Goal: Ask a question

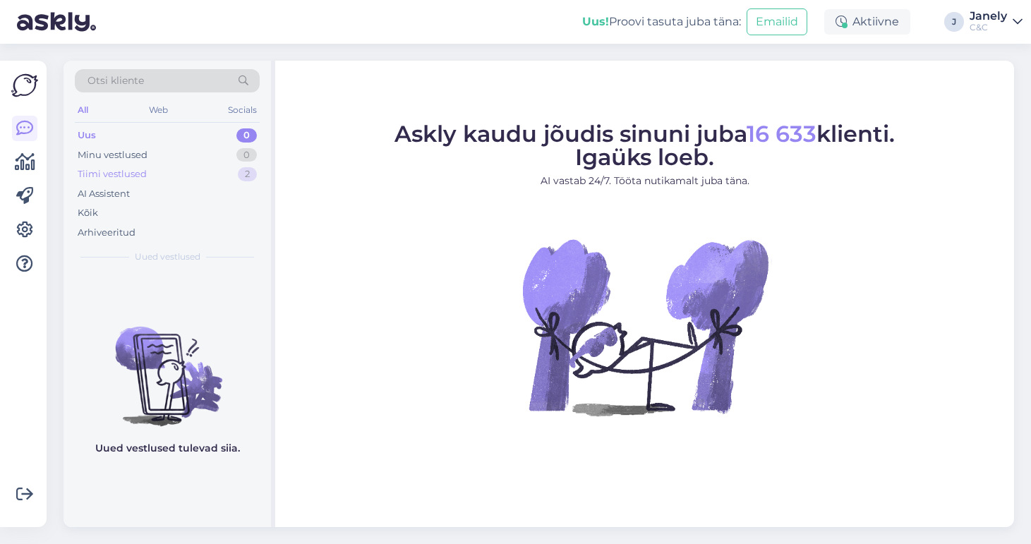
click at [216, 172] on div "Tiimi vestlused 2" at bounding box center [167, 174] width 185 height 20
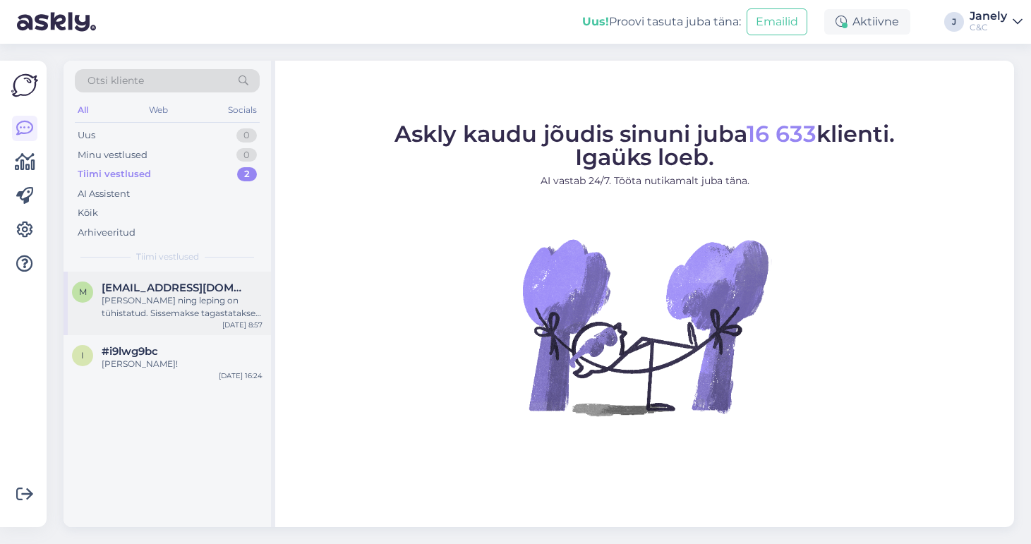
click at [198, 282] on span "[EMAIL_ADDRESS][DOMAIN_NAME]" at bounding box center [175, 288] width 147 height 13
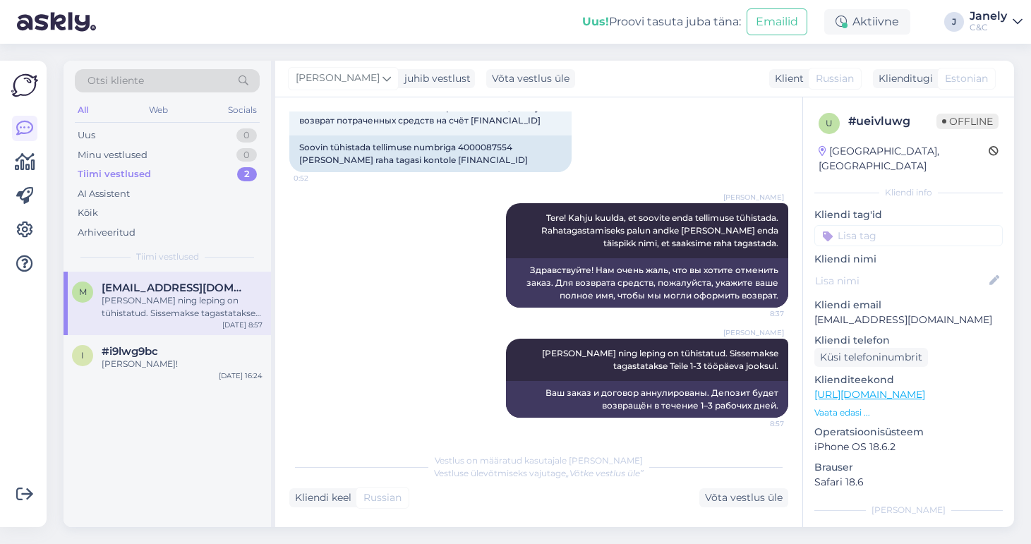
scroll to position [106, 0]
click at [237, 350] on div "#i9lwg9bc" at bounding box center [182, 351] width 161 height 13
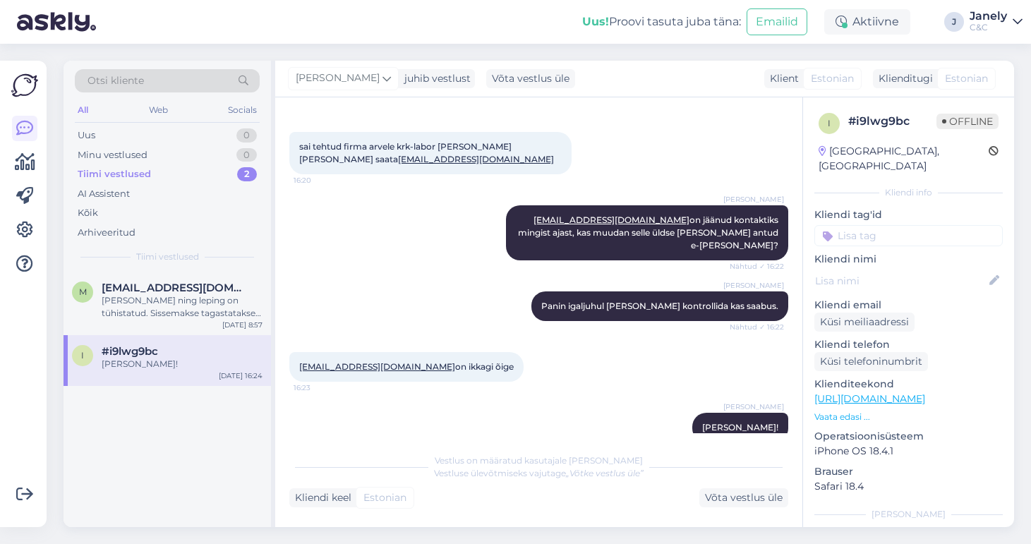
scroll to position [187, 0]
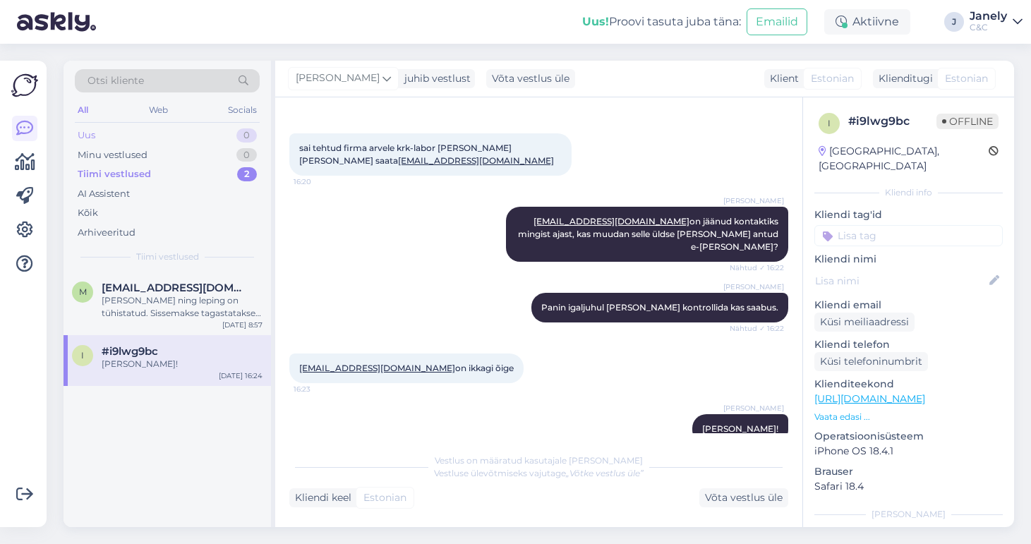
click at [196, 136] on div "Uus 0" at bounding box center [167, 136] width 185 height 20
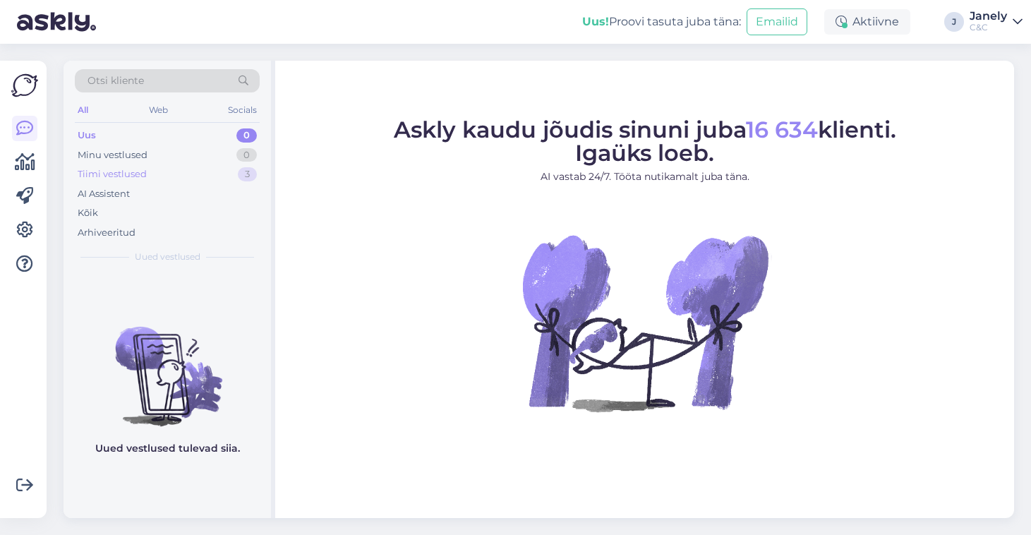
click at [138, 174] on div "Tiimi vestlused" at bounding box center [112, 174] width 69 height 14
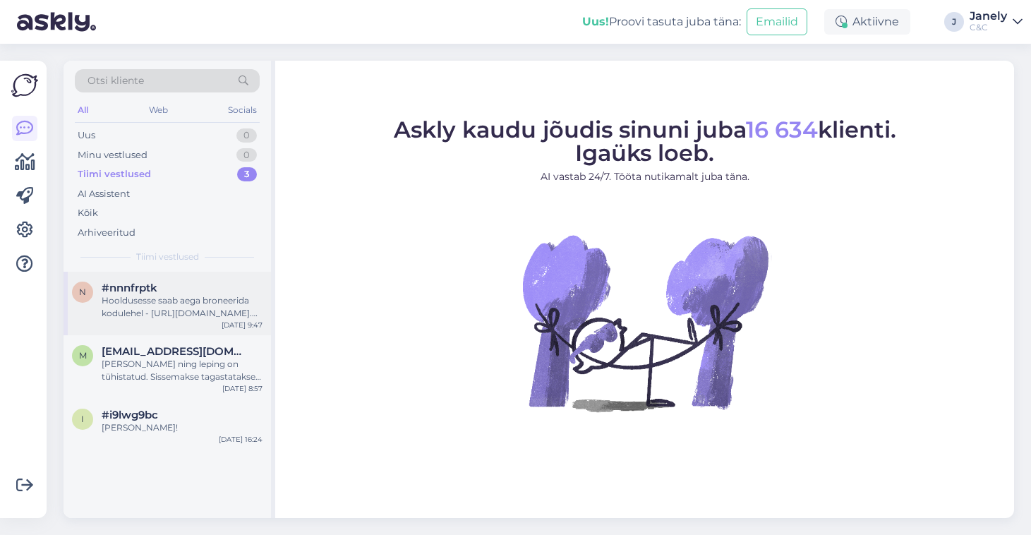
click at [191, 322] on div "n #nnnfrptk Hooldusesse saab aega broneerida kodulehel - [URL][DOMAIN_NAME]. En…" at bounding box center [168, 304] width 208 height 64
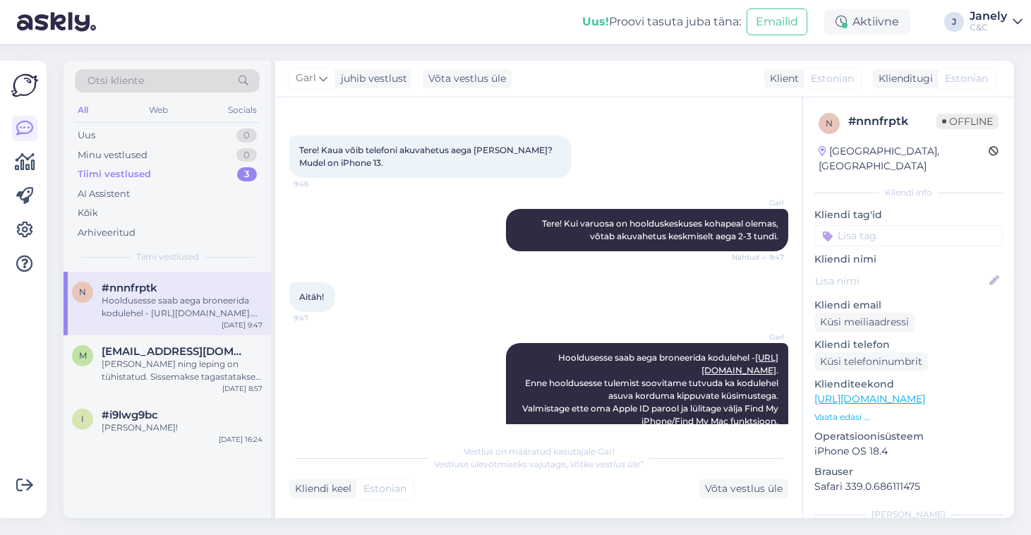
scroll to position [58, 0]
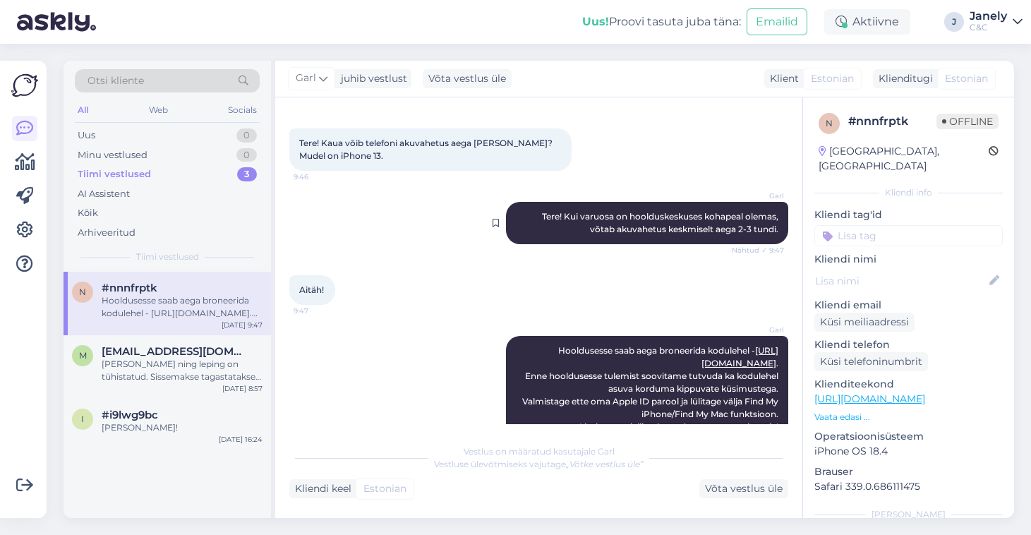
drag, startPoint x: 536, startPoint y: 212, endPoint x: 781, endPoint y: 232, distance: 245.7
click at [781, 232] on div "Garl Tere! Kui varuosa on hoolduskeskuses kohapeal olemas, võtab akuvahetus kes…" at bounding box center [647, 223] width 282 height 42
copy span "Tere! Kui varuosa on hoolduskeskuses kohapeal olemas, võtab akuvahetus keskmise…"
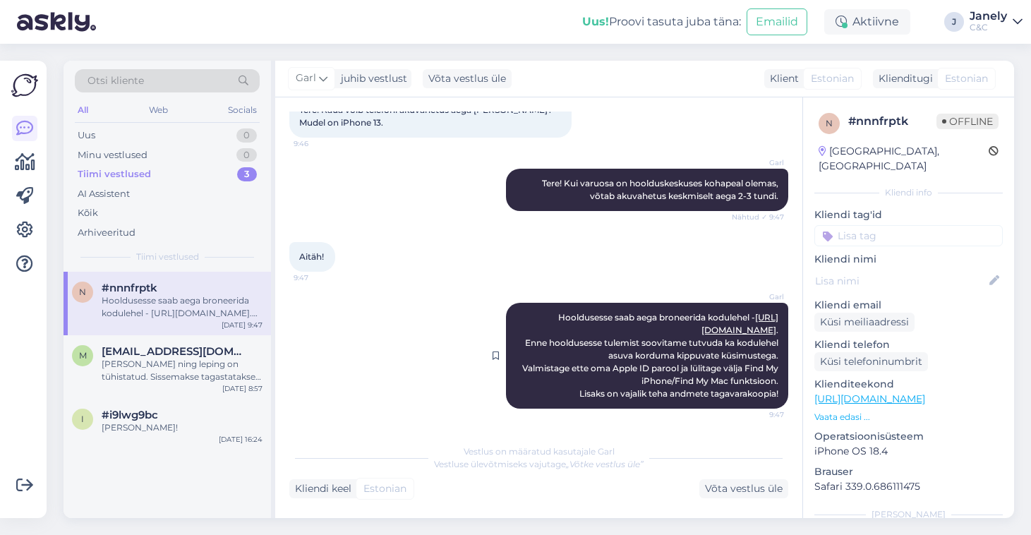
scroll to position [91, 0]
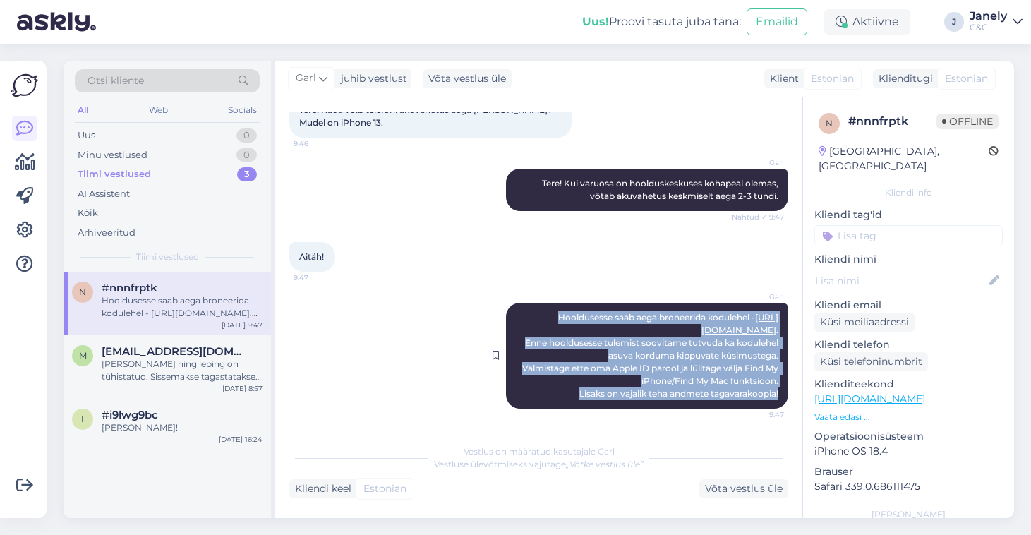
drag, startPoint x: 568, startPoint y: 314, endPoint x: 781, endPoint y: 400, distance: 229.9
click at [781, 400] on div "Garl Hooldusesse saab aega broneerida kodulehel - [URL][DOMAIN_NAME] . Enne hoo…" at bounding box center [647, 356] width 282 height 106
copy span "Hooldusesse saab aega broneerida kodulehel - [URL][DOMAIN_NAME] . Enne hoolduse…"
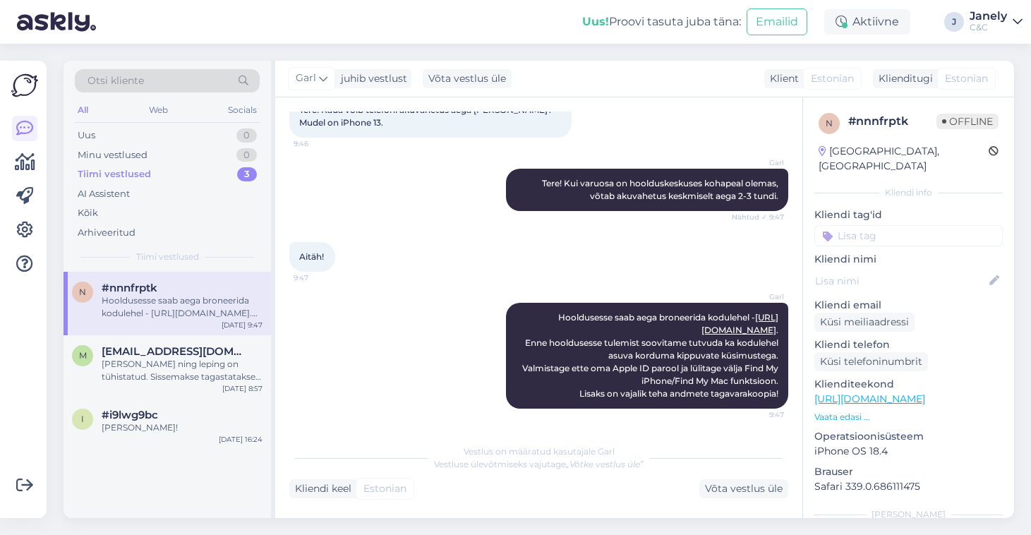
click at [344, 267] on div at bounding box center [341, 257] width 13 height 30
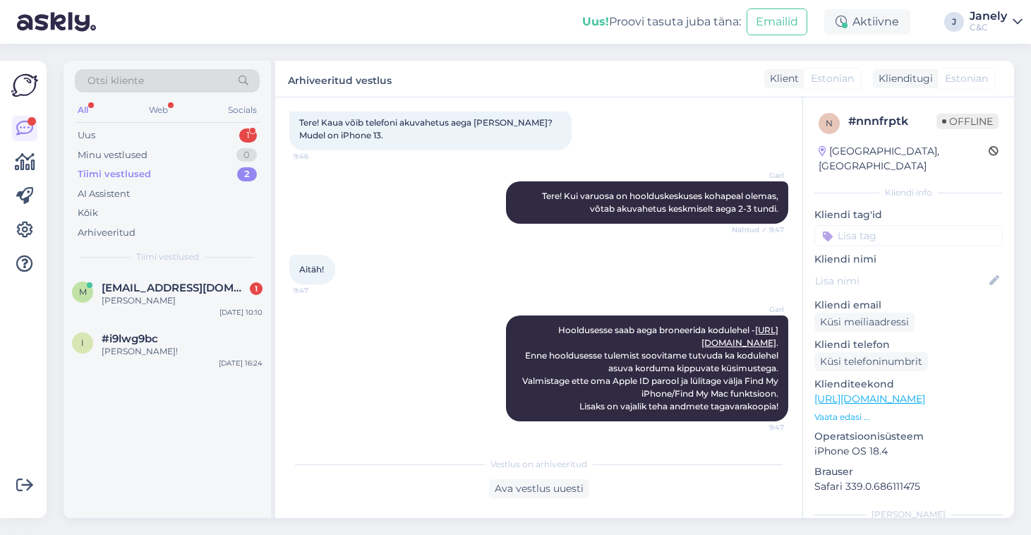
scroll to position [78, 0]
click at [192, 150] on div "Minu vestlused 0" at bounding box center [167, 155] width 185 height 20
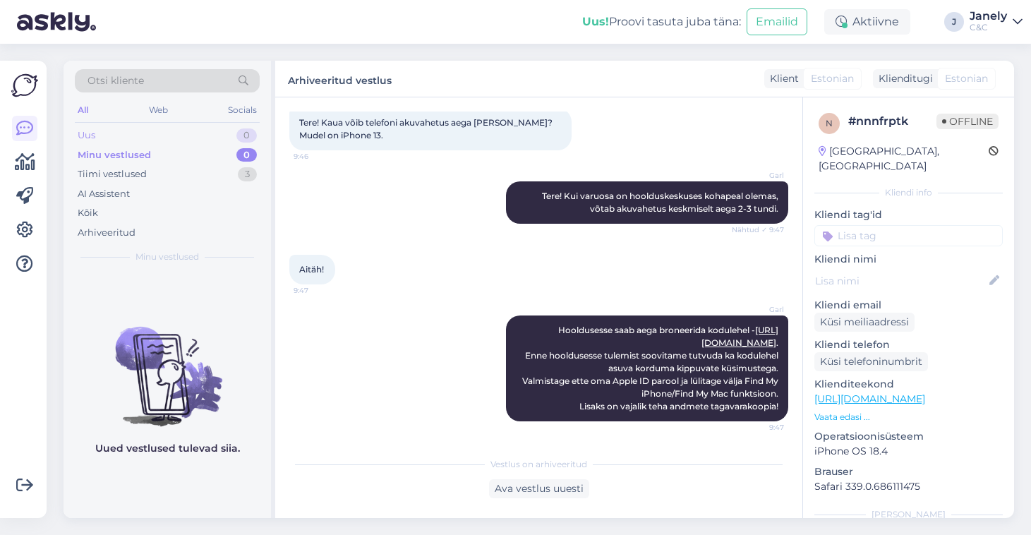
click at [172, 136] on div "Uus 0" at bounding box center [167, 136] width 185 height 20
click at [196, 186] on div "AI Assistent" at bounding box center [167, 194] width 185 height 20
click at [188, 179] on div "Tiimi vestlused 3" at bounding box center [167, 174] width 185 height 20
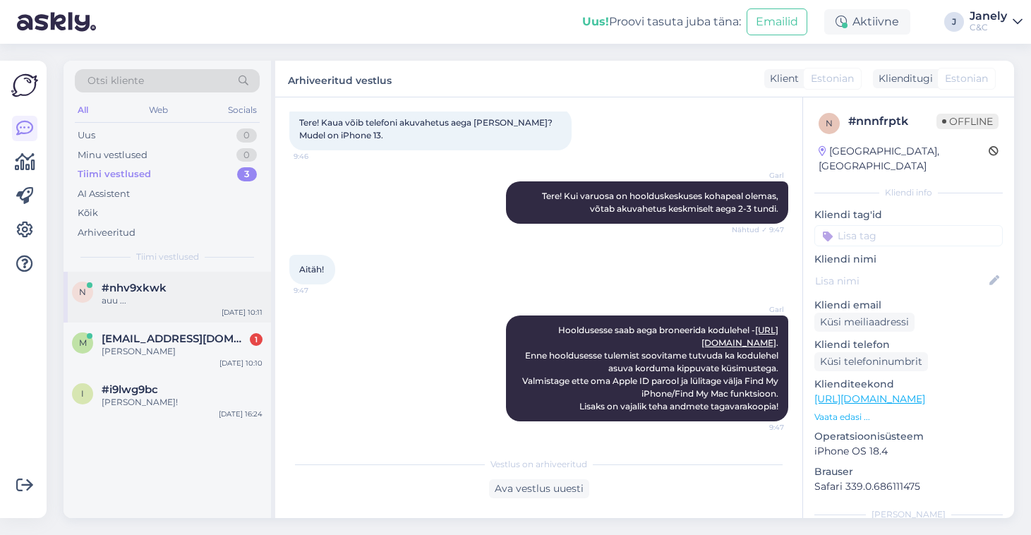
click at [179, 301] on div "auu ..." at bounding box center [182, 300] width 161 height 13
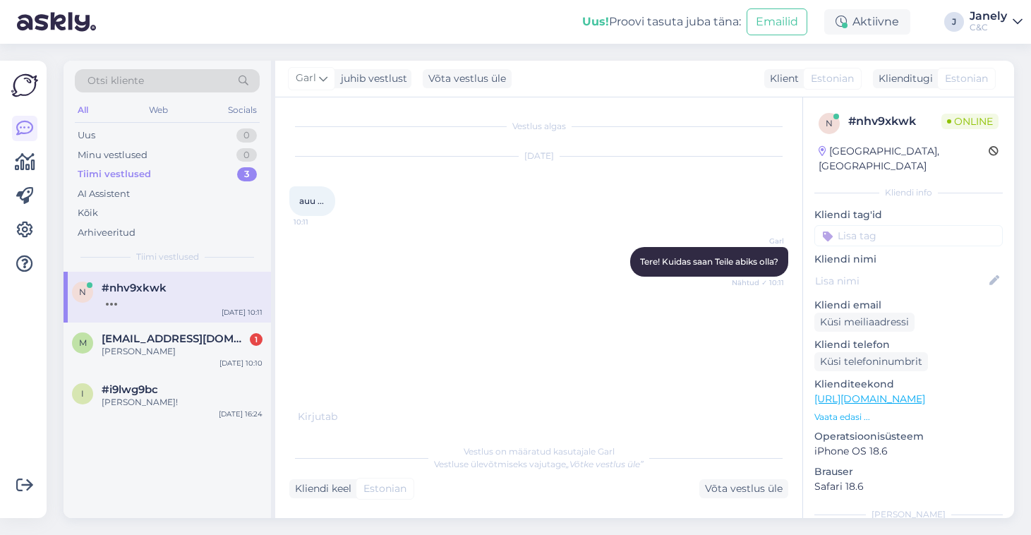
click at [540, 37] on div "Uus! Proovi tasuta juba täna: Emailid Aktiivne J Janely C&C" at bounding box center [515, 22] width 1031 height 44
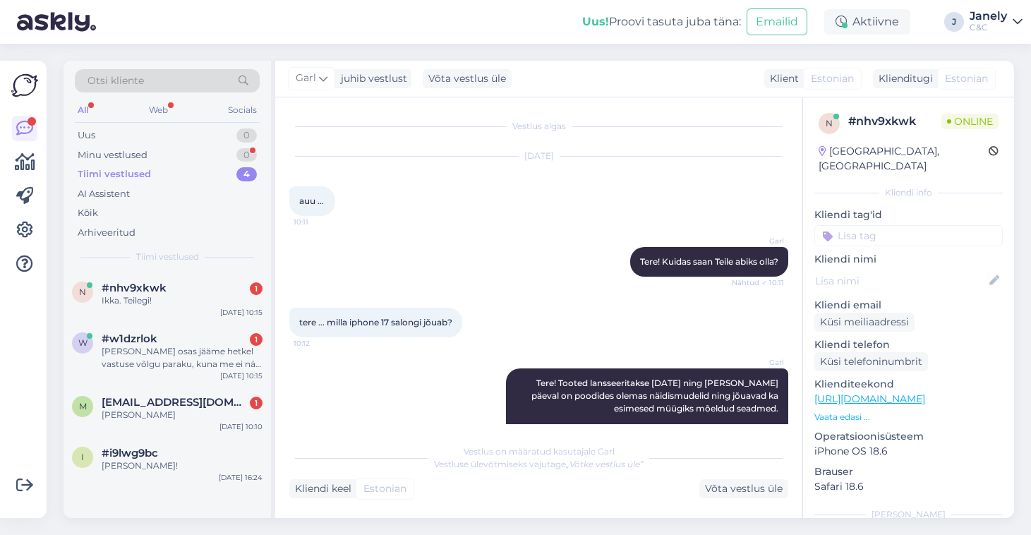
scroll to position [372, 0]
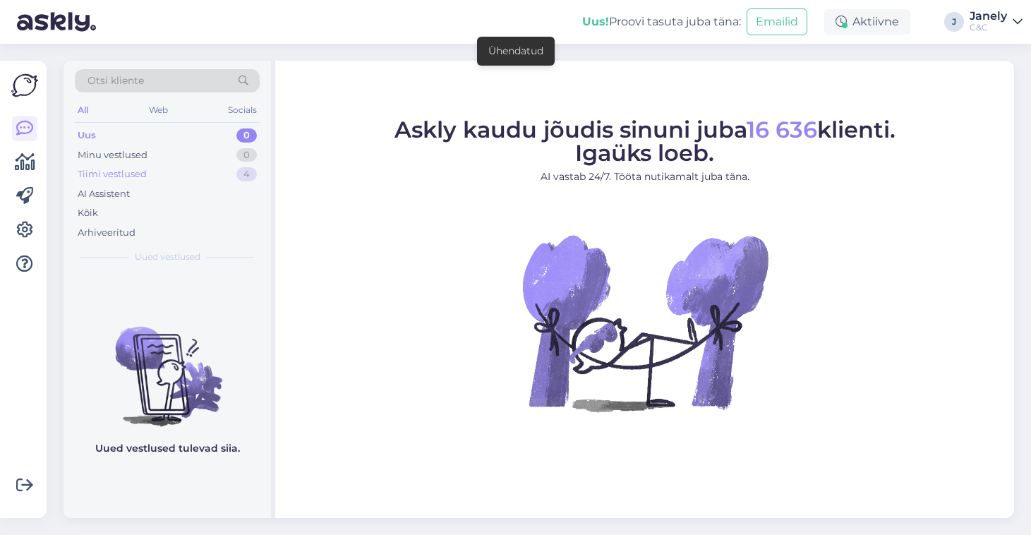
click at [196, 174] on div "Tiimi vestlused 4" at bounding box center [167, 174] width 185 height 20
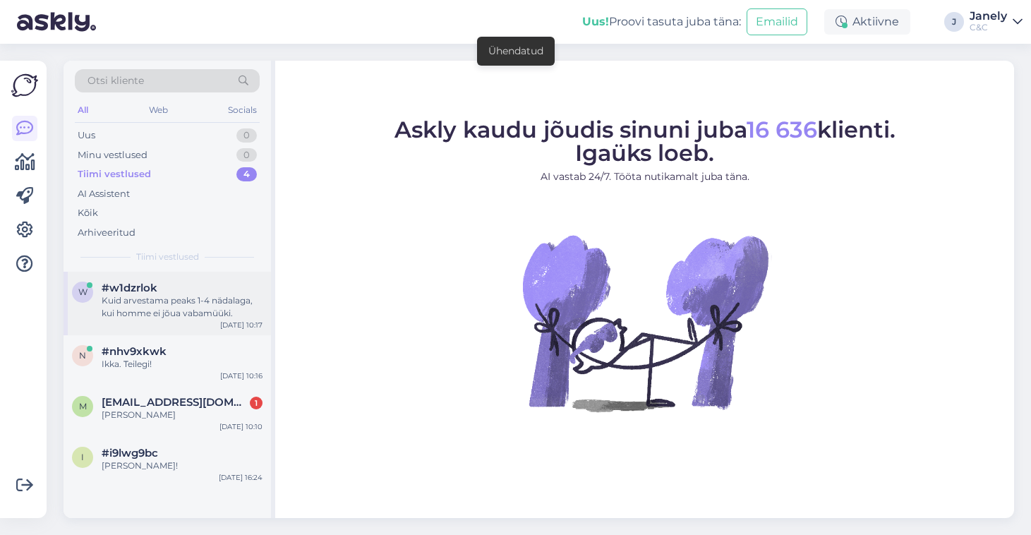
click at [224, 307] on div "Kuid arvestama peaks 1-4 nädalaga, kui homme ei jõua vabamüüki." at bounding box center [182, 306] width 161 height 25
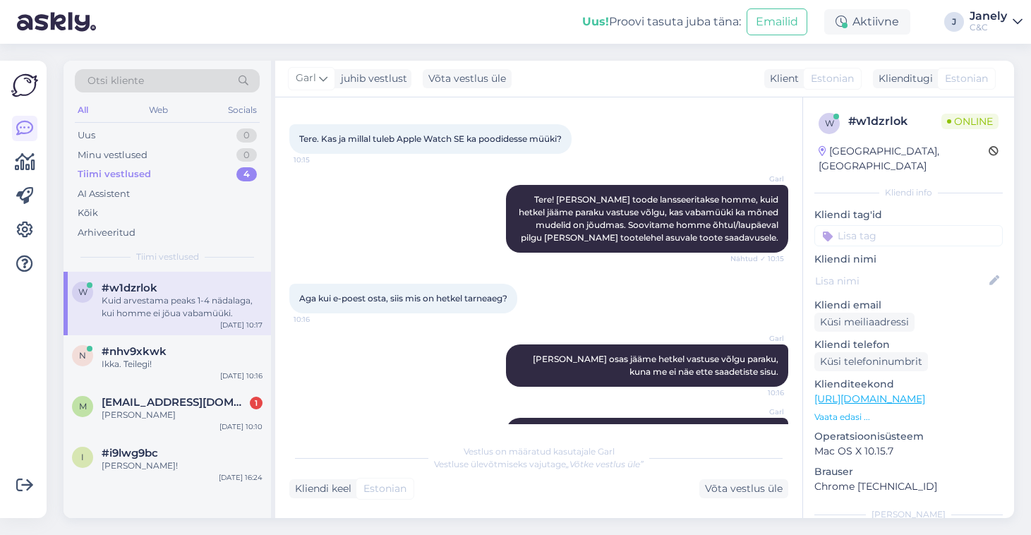
scroll to position [63, 0]
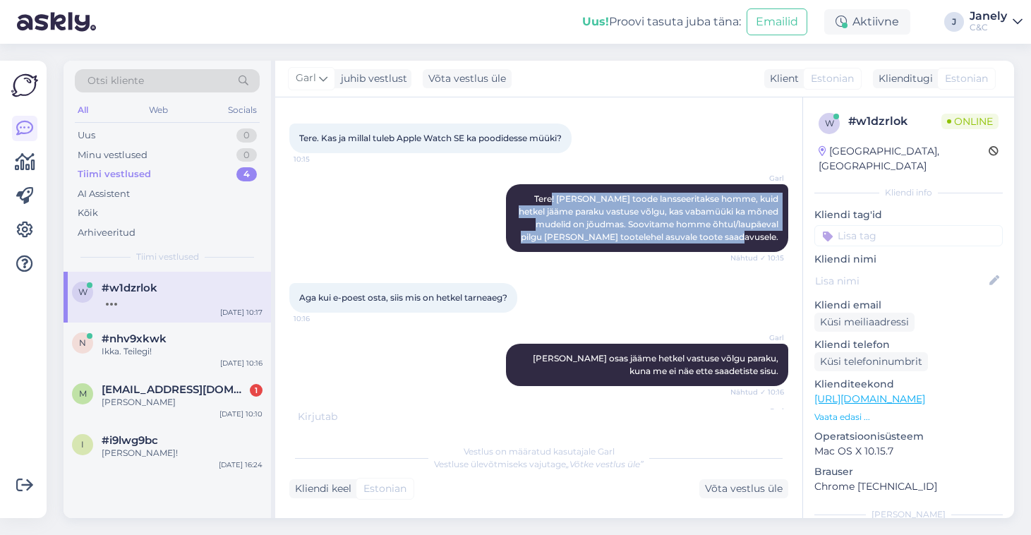
drag, startPoint x: 539, startPoint y: 210, endPoint x: 791, endPoint y: 246, distance: 254.7
click at [791, 246] on div "Vestlus algas Sep 18 2025 Tere. Kas ja millal tuleb Apple Watch SE ka poodidess…" at bounding box center [545, 261] width 512 height 298
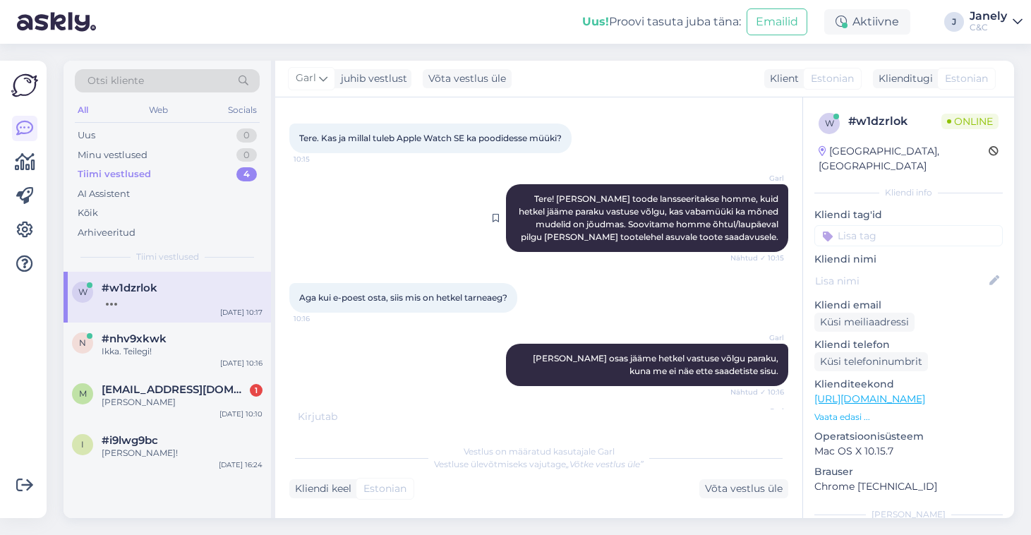
click at [528, 221] on span "Tere! Antud toode lansseeritakse homme, kuid hetkel jääme paraku vastuse võlgu,…" at bounding box center [650, 217] width 262 height 49
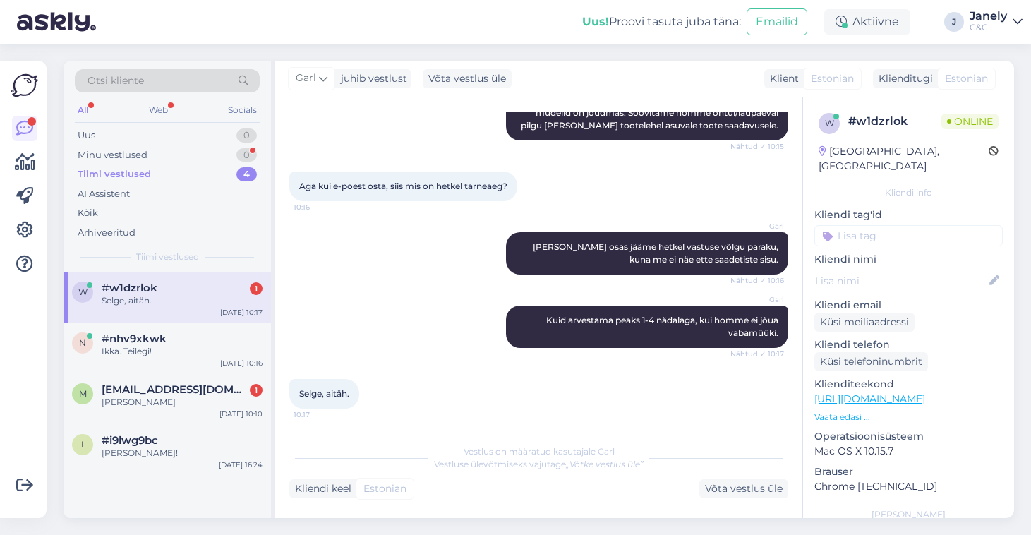
drag, startPoint x: 517, startPoint y: 216, endPoint x: 621, endPoint y: 217, distance: 104.5
click at [621, 217] on div "Vestlus algas Sep 18 2025 Tere. Kas ja millal tuleb Apple Watch SE ka poodidess…" at bounding box center [545, 268] width 512 height 313
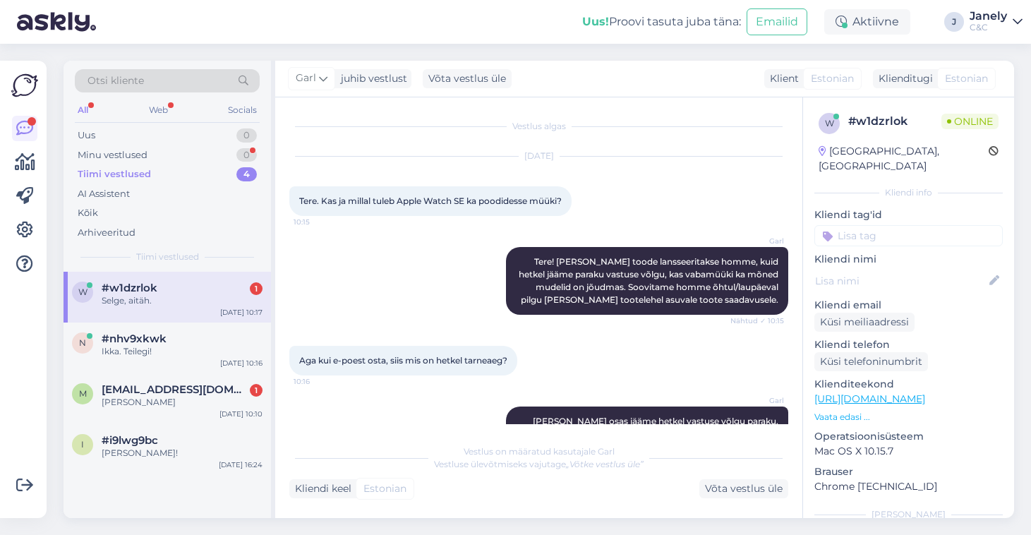
scroll to position [0, 0]
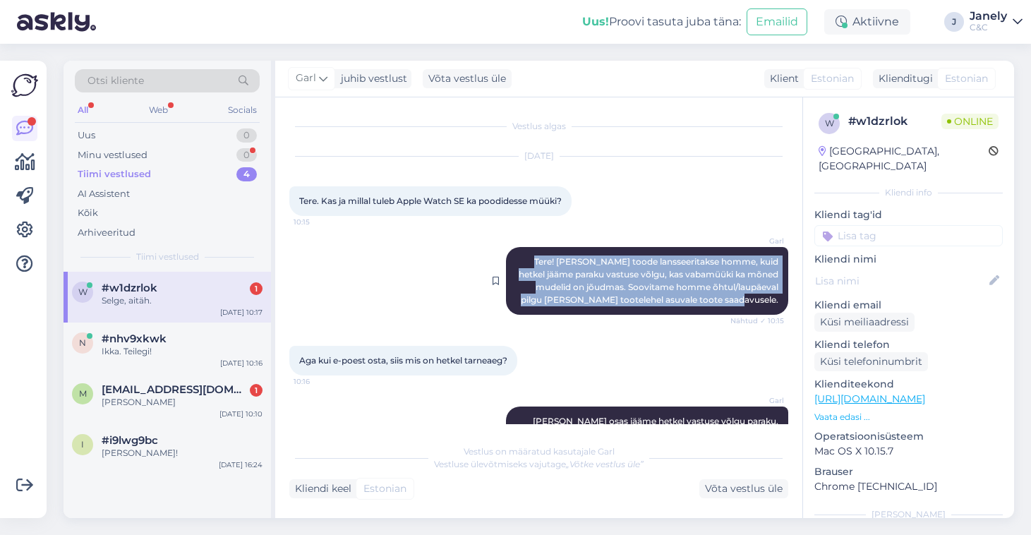
drag, startPoint x: 522, startPoint y: 271, endPoint x: 788, endPoint y: 320, distance: 270.7
click at [788, 315] on div "Garl Tere! Antud toode lansseeritakse homme, kuid hetkel jääme paraku vastuse v…" at bounding box center [647, 281] width 282 height 68
copy span "Tere! Antud toode lansseeritakse homme, kuid hetkel jääme paraku vastuse võlgu,…"
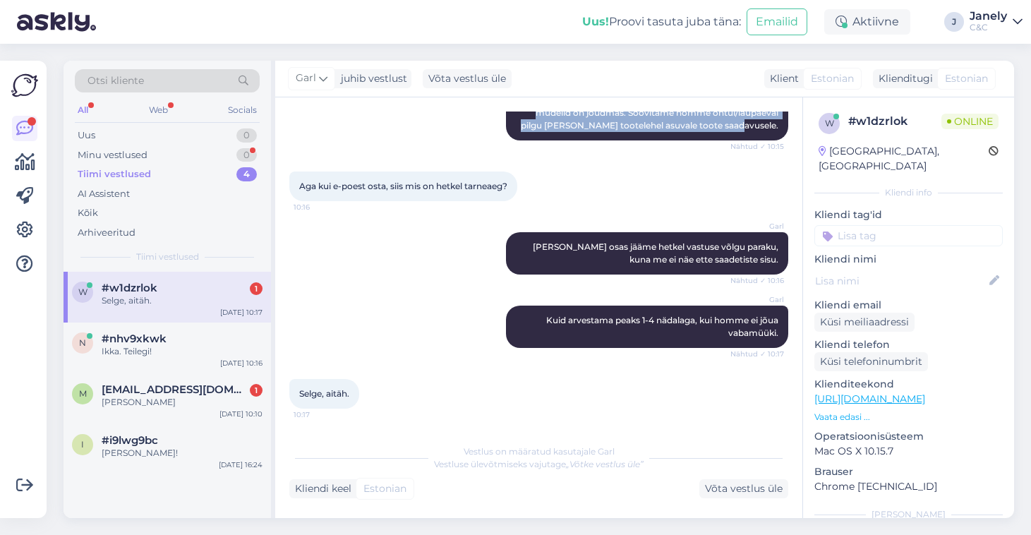
scroll to position [187, 0]
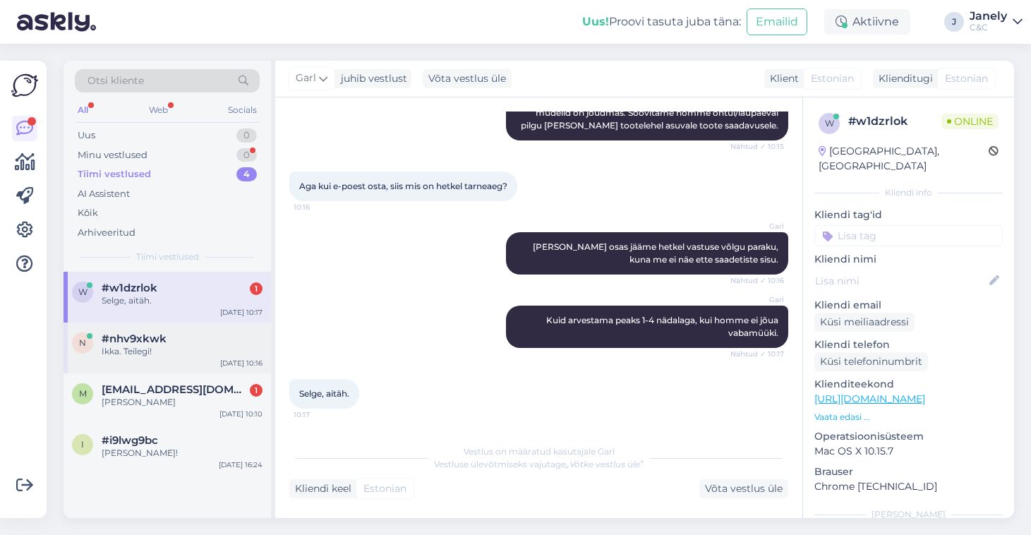
click at [187, 333] on div "#nhv9xkwk" at bounding box center [182, 338] width 161 height 13
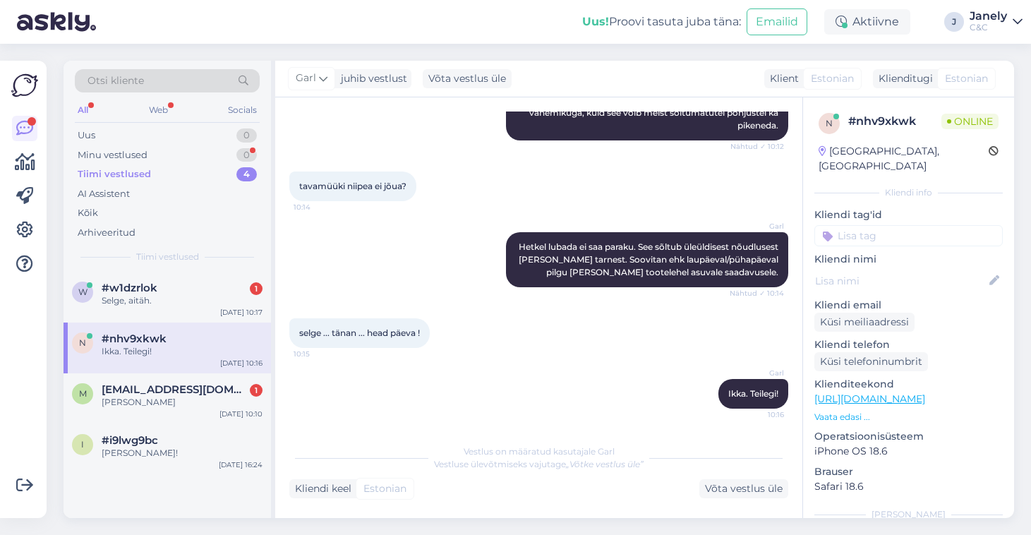
scroll to position [372, 0]
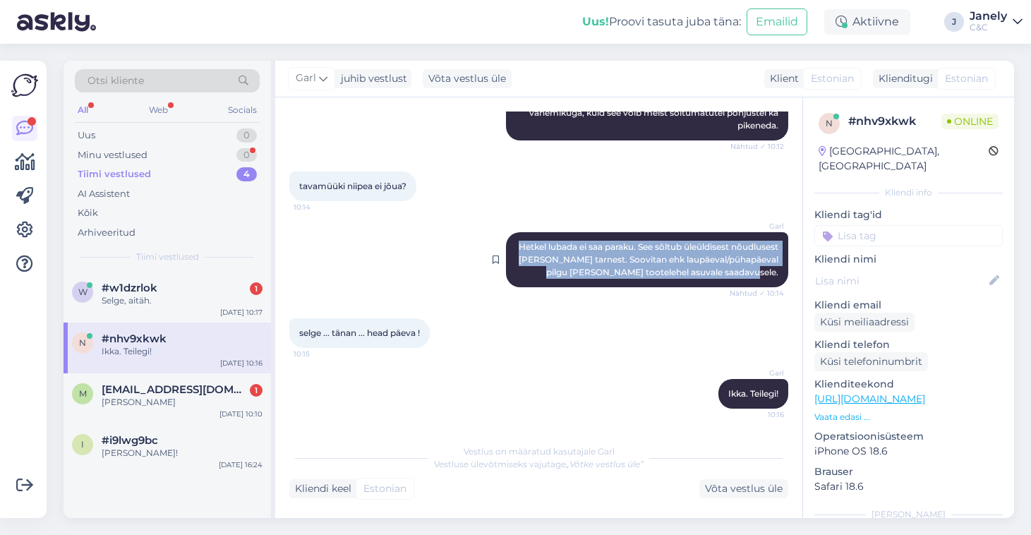
drag, startPoint x: 544, startPoint y: 232, endPoint x: 787, endPoint y: 282, distance: 247.9
click at [787, 282] on div "Garl Hetkel lubada ei saa paraku. See sõltub üleüldisest nõudlusest ja toote ta…" at bounding box center [647, 259] width 282 height 55
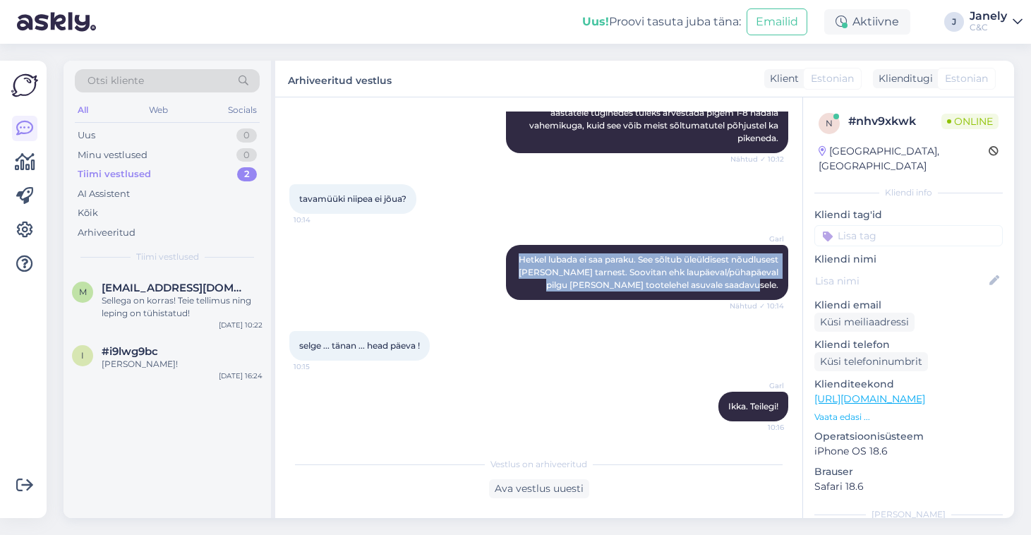
scroll to position [359, 0]
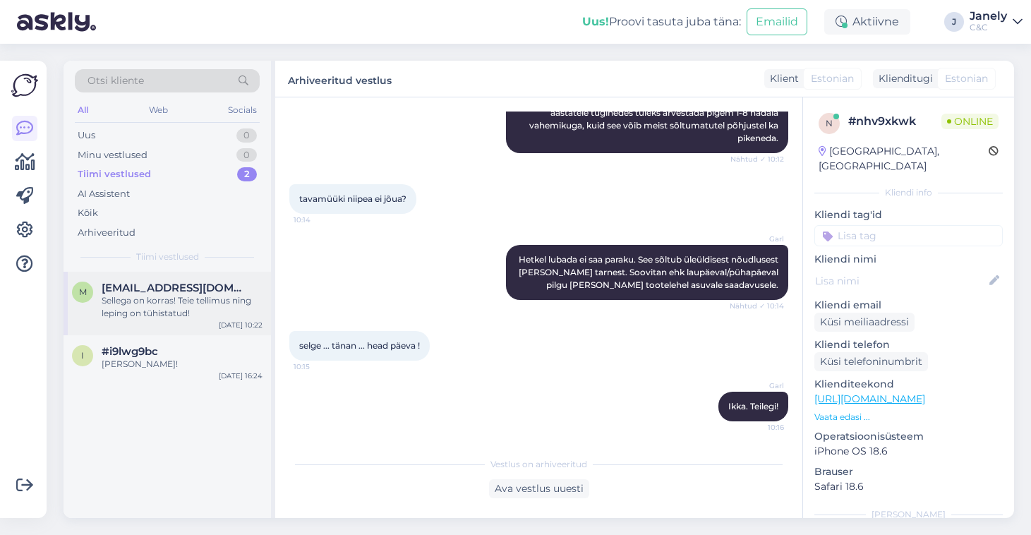
click at [213, 318] on div "m mirezhin@gmail.com Sellega on korras! Teie tellimus ning leping on tühistatud…" at bounding box center [168, 304] width 208 height 64
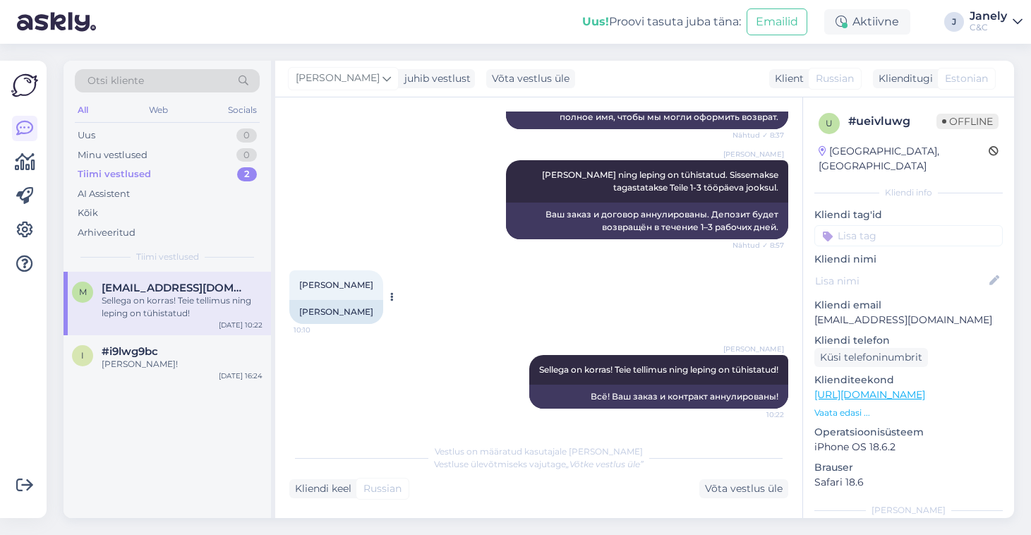
scroll to position [284, 0]
click at [181, 358] on div "Läks teele!" at bounding box center [182, 364] width 161 height 13
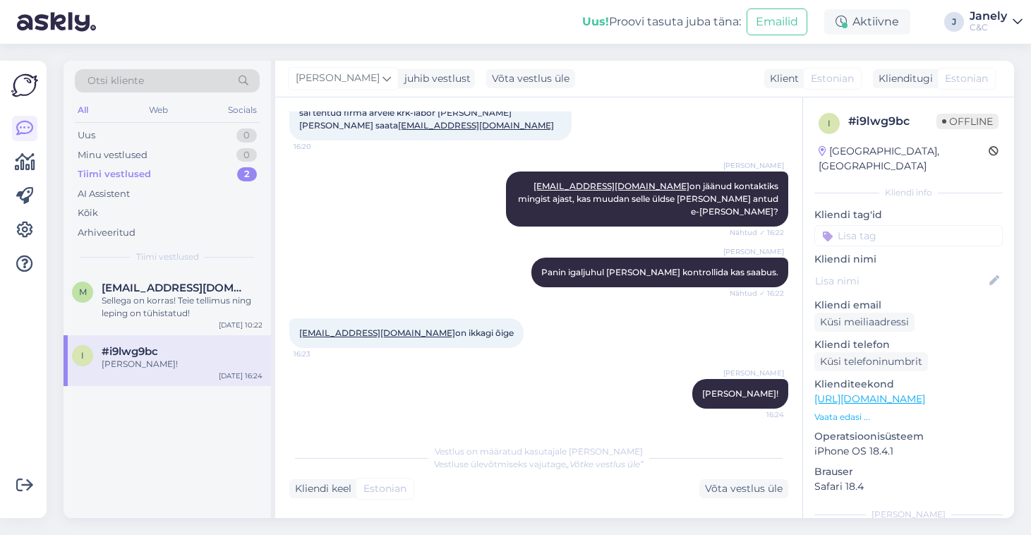
scroll to position [210, 0]
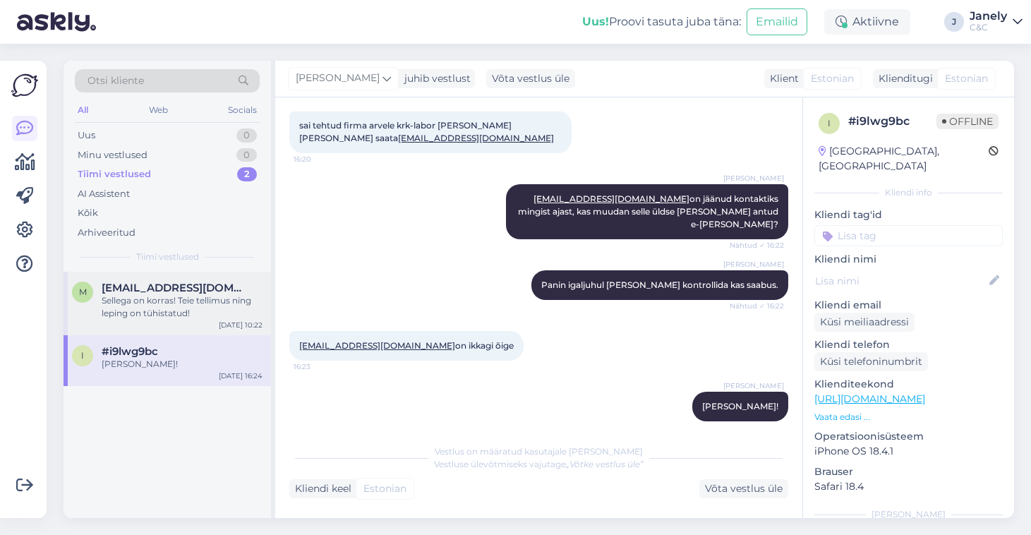
click at [212, 321] on div "m mirezhin@gmail.com Sellega on korras! Teie tellimus ning leping on tühistatud…" at bounding box center [168, 304] width 208 height 64
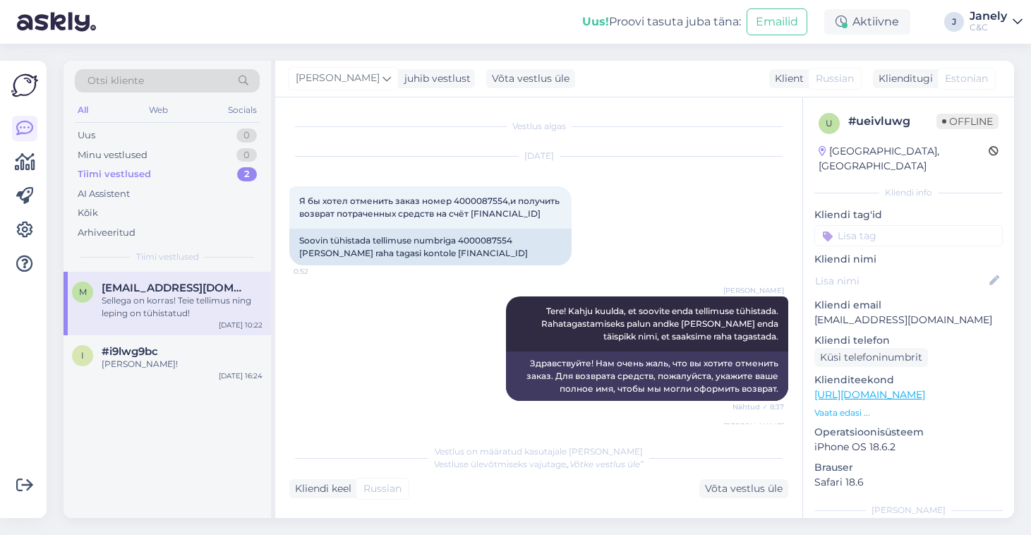
scroll to position [0, 0]
click at [487, 251] on div "Soovin tühistada tellimuse numbriga 4000087554 [PERSON_NAME] raha tagasi kontol…" at bounding box center [430, 247] width 282 height 37
copy div "4000087554"
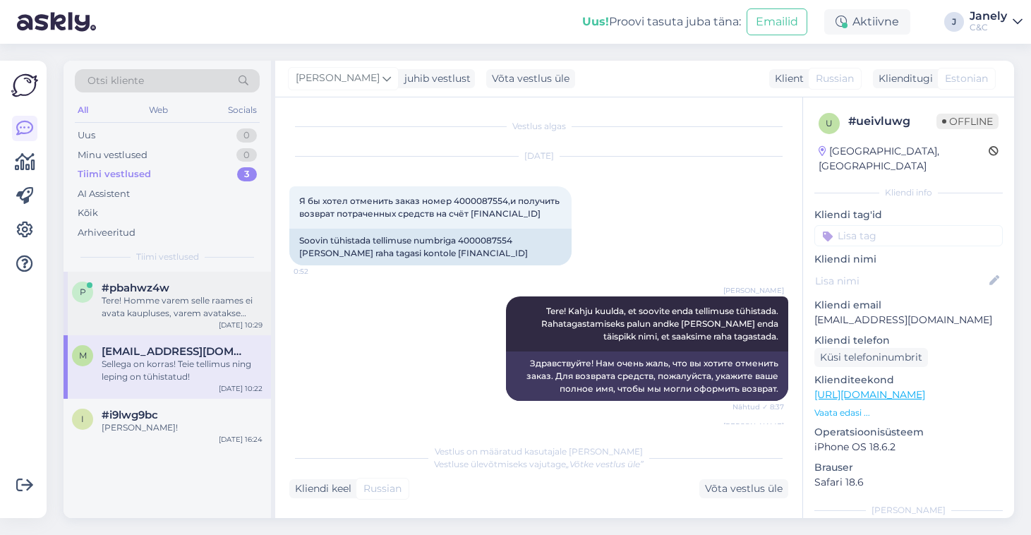
click at [208, 300] on div "Tere! Homme varem selle raames ei avata kaupluses, varem avatakse ainult Ülemis…" at bounding box center [182, 306] width 161 height 25
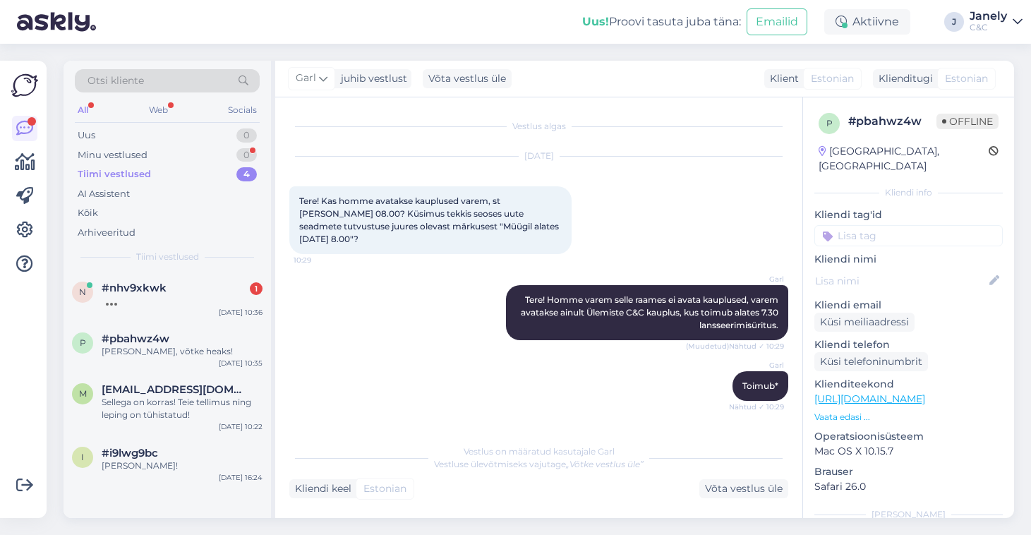
scroll to position [321, 0]
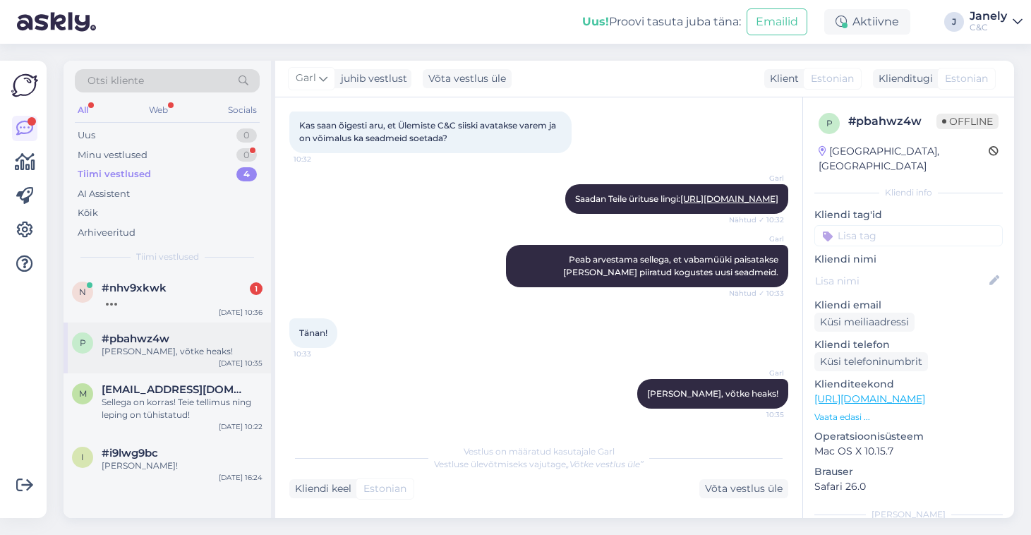
click at [188, 359] on div "p #pbahwz4w Ikka, võtke heaks! Sep 18 10:35" at bounding box center [168, 348] width 208 height 51
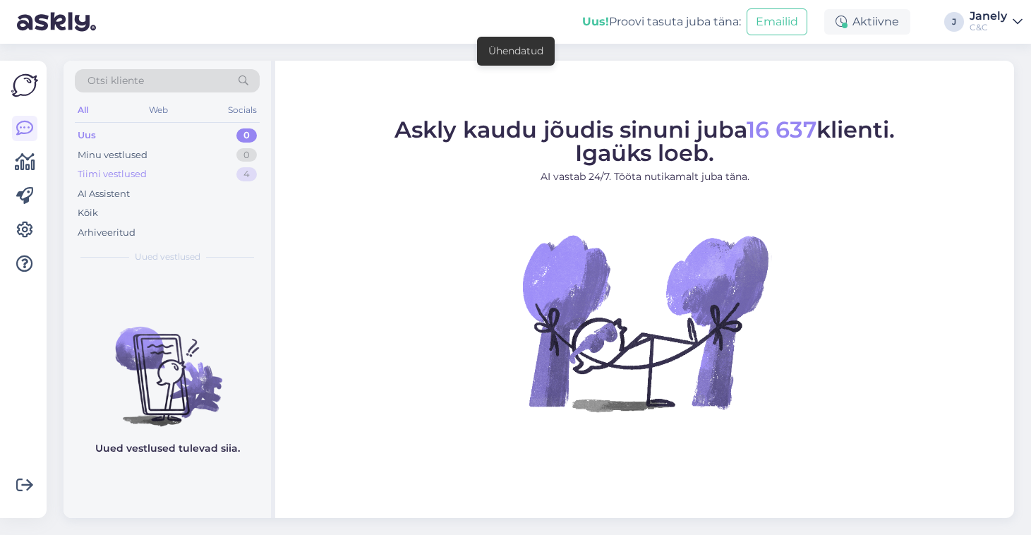
click at [210, 179] on div "Tiimi vestlused 4" at bounding box center [167, 174] width 185 height 20
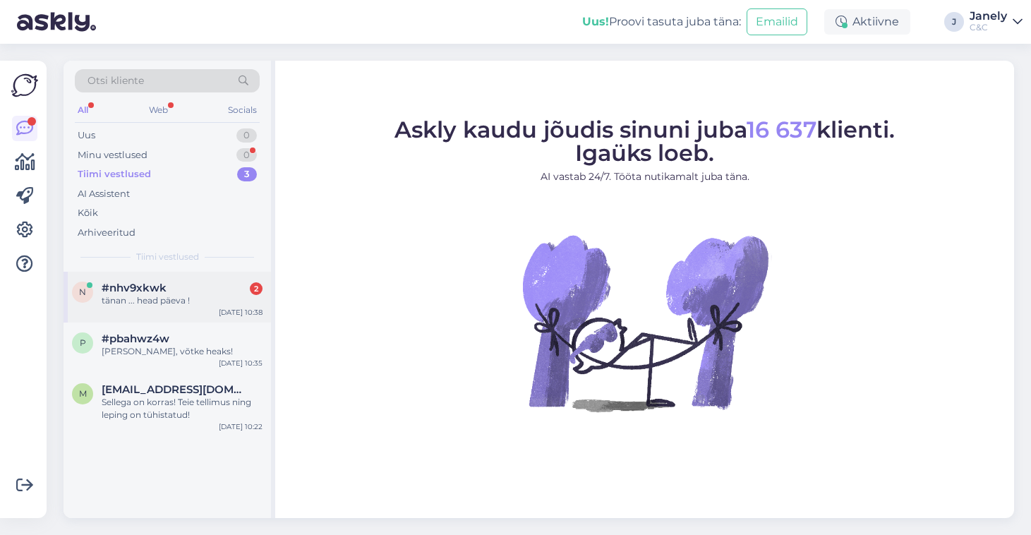
click at [126, 308] on div "n #nhv9xkwk 2 tänan ... head päeva ! Sep 18 10:38" at bounding box center [168, 297] width 208 height 51
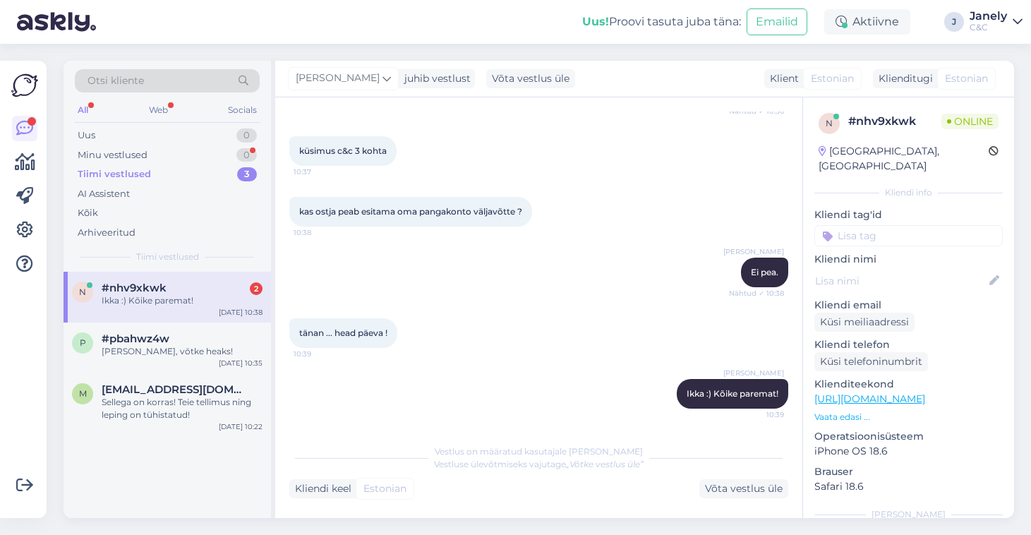
scroll to position [784, 0]
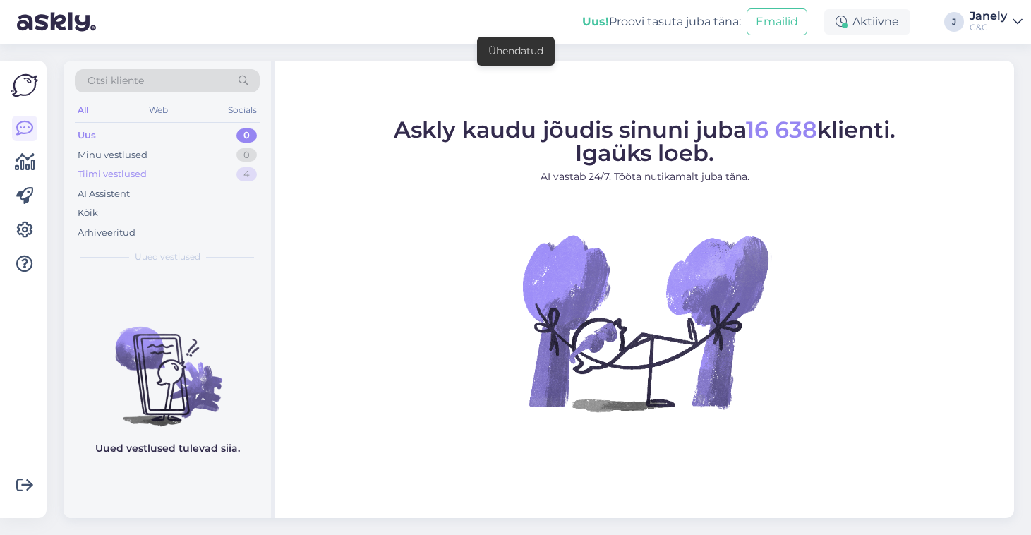
click at [203, 172] on div "Tiimi vestlused 4" at bounding box center [167, 174] width 185 height 20
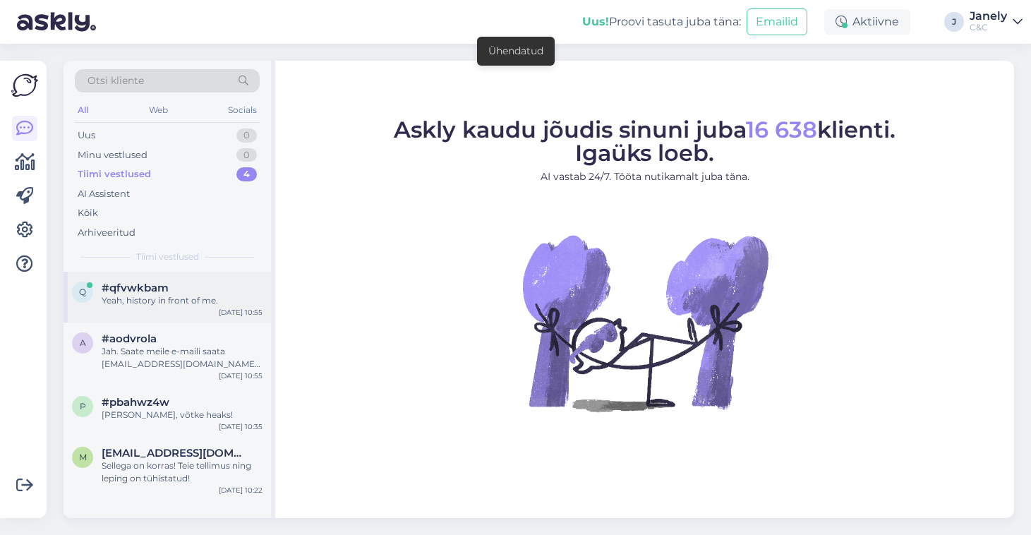
click at [204, 311] on div "q #qfvwkbam Yeah, history in front of me. [DATE] 10:55" at bounding box center [168, 297] width 208 height 51
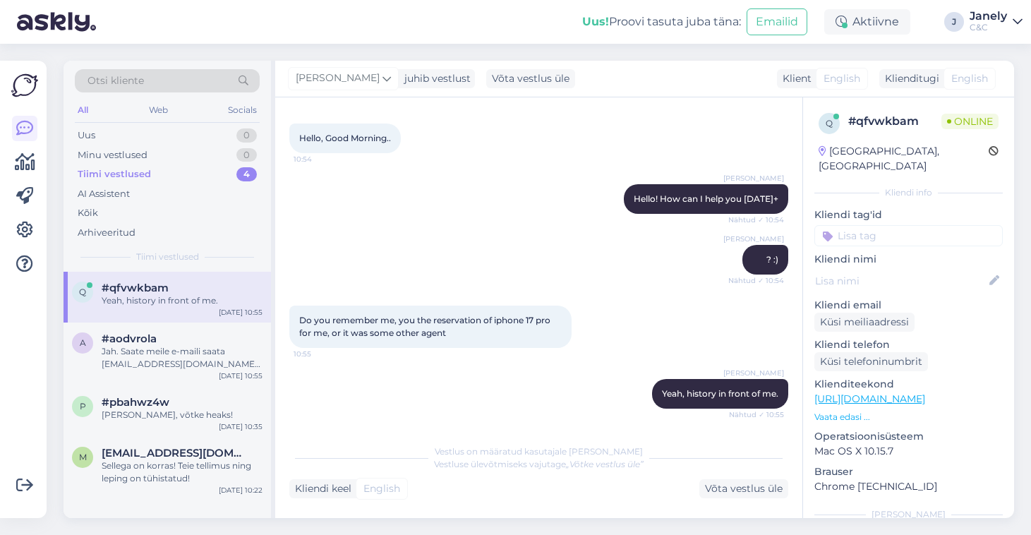
scroll to position [1940, 0]
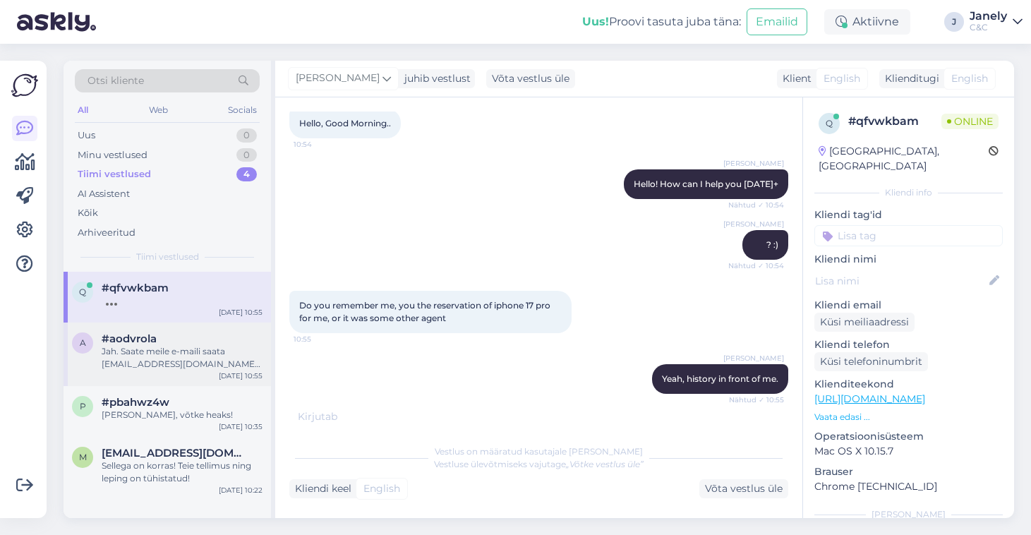
click at [131, 339] on span "#aodvrola" at bounding box center [129, 338] width 55 height 13
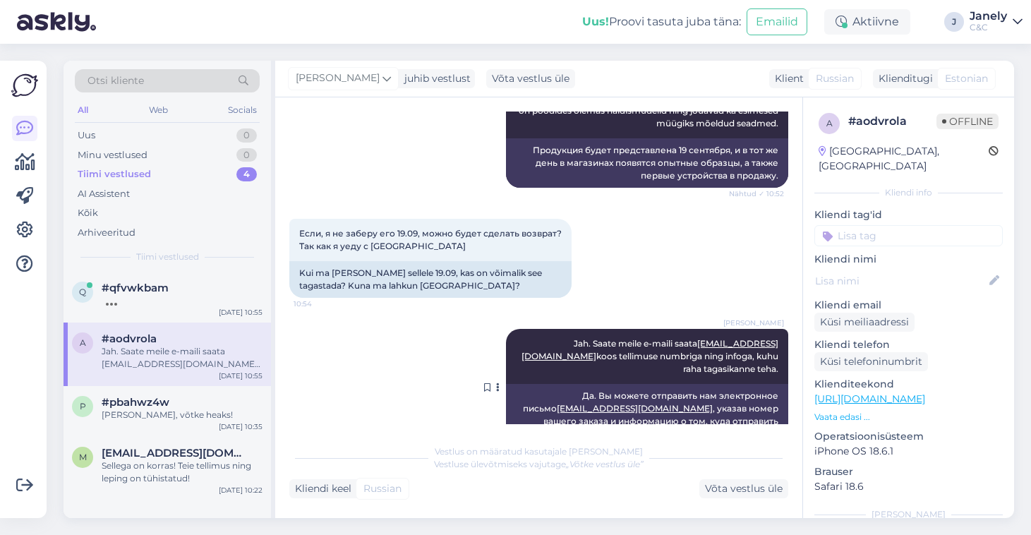
scroll to position [657, 0]
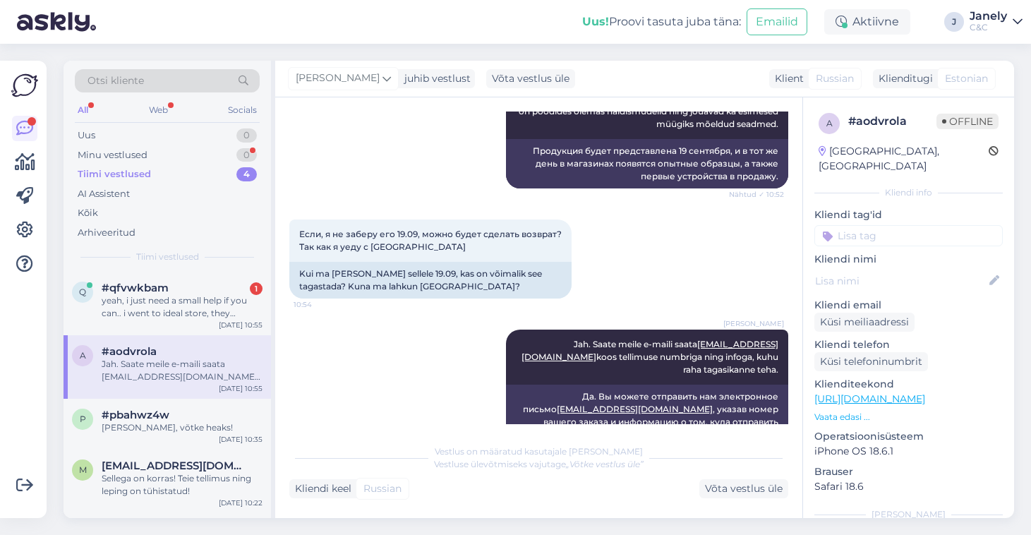
click at [200, 378] on div "Jah. Saate meile e-maili saata [EMAIL_ADDRESS][DOMAIN_NAME] koos tellimuse numb…" at bounding box center [182, 370] width 161 height 25
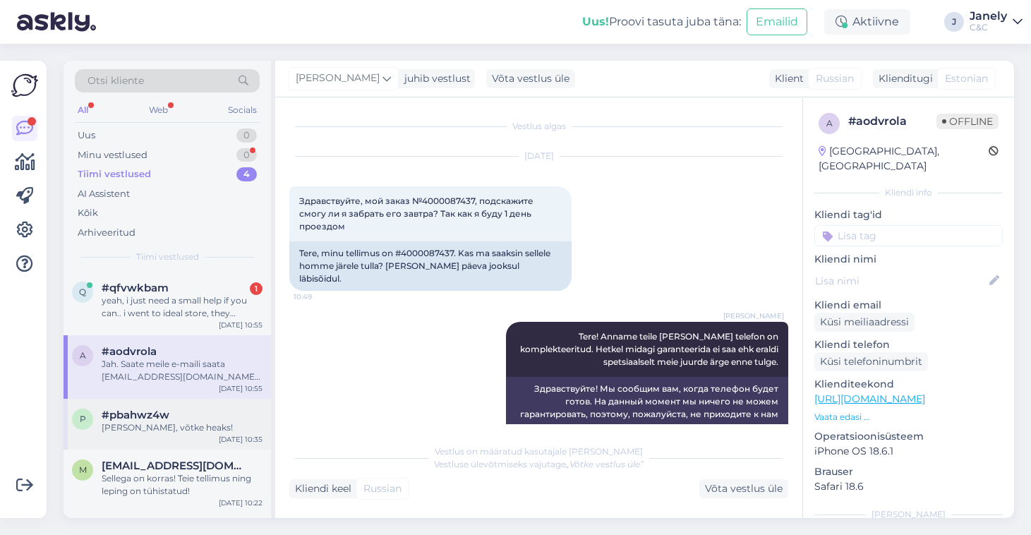
click at [221, 427] on div "[PERSON_NAME], võtke heaks!" at bounding box center [182, 427] width 161 height 13
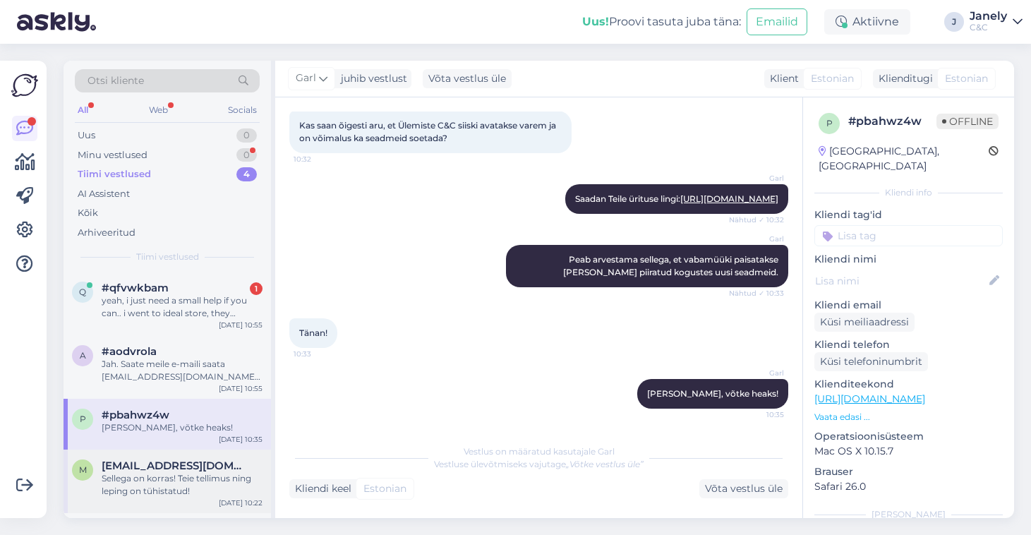
click at [236, 460] on div "[EMAIL_ADDRESS][DOMAIN_NAME]" at bounding box center [182, 466] width 161 height 13
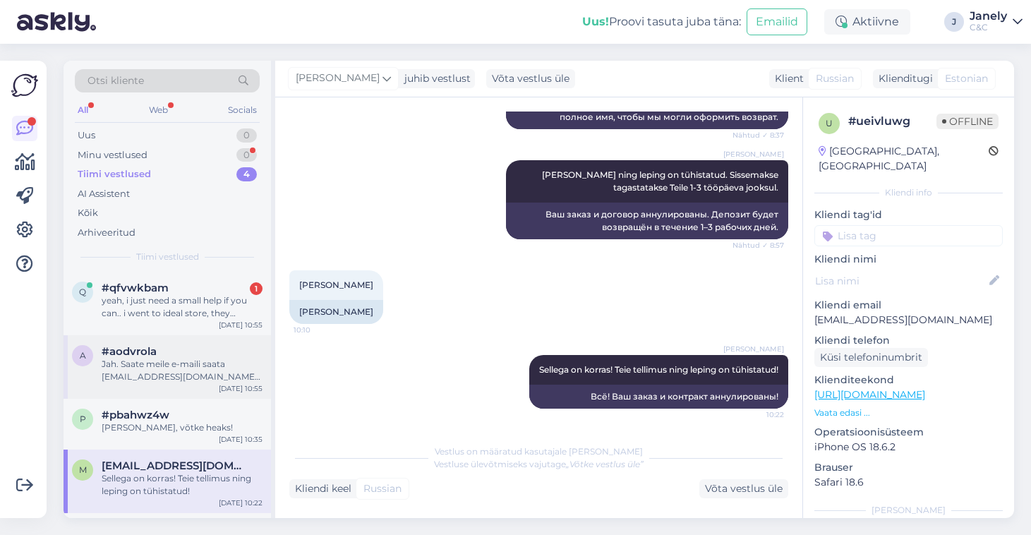
click at [210, 354] on div "#aodvrola" at bounding box center [182, 351] width 161 height 13
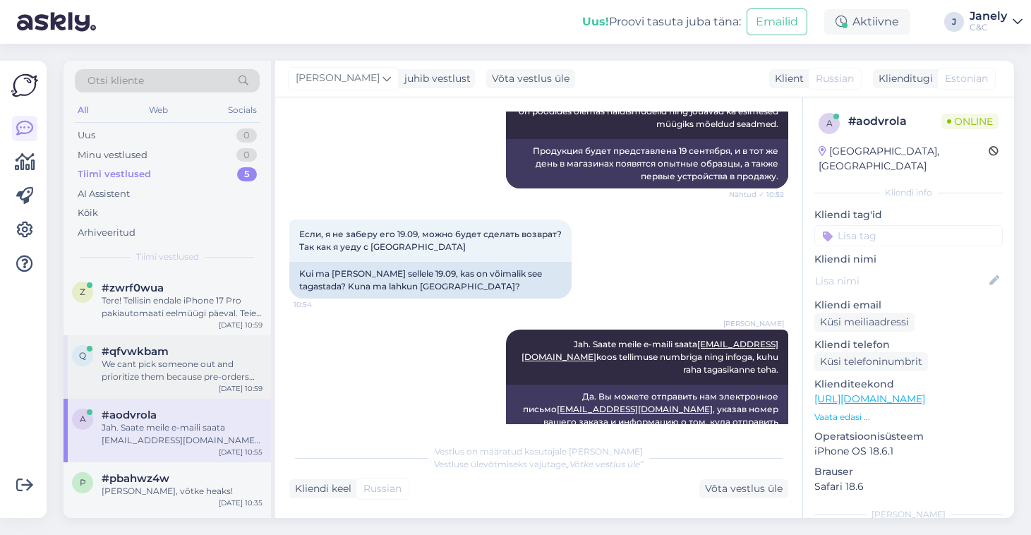
click at [193, 378] on div "We cant pick someone out and prioritize them because pre-orders started on 11th…" at bounding box center [182, 370] width 161 height 25
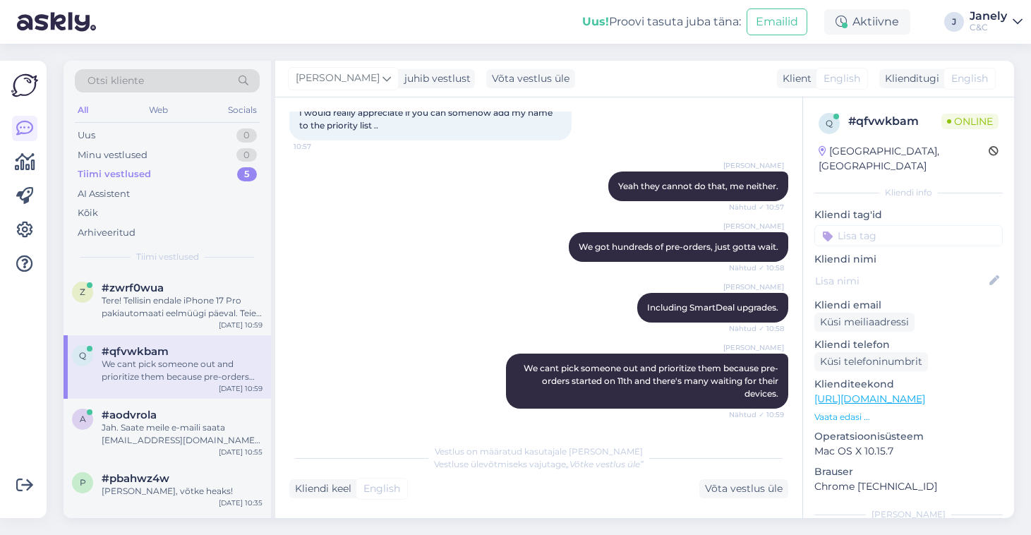
scroll to position [2394, 0]
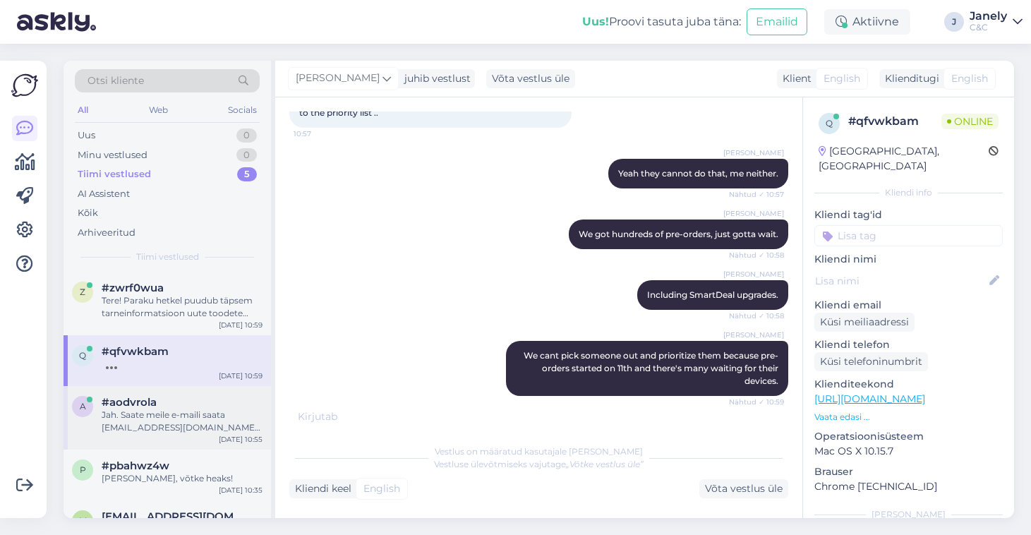
click at [203, 401] on div "#aodvrola" at bounding box center [182, 402] width 161 height 13
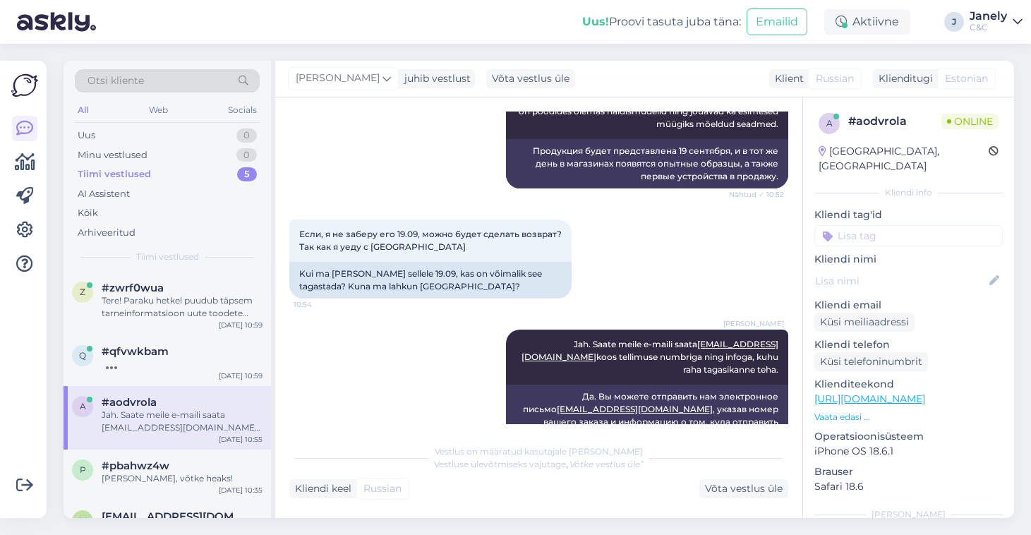
scroll to position [644, 0]
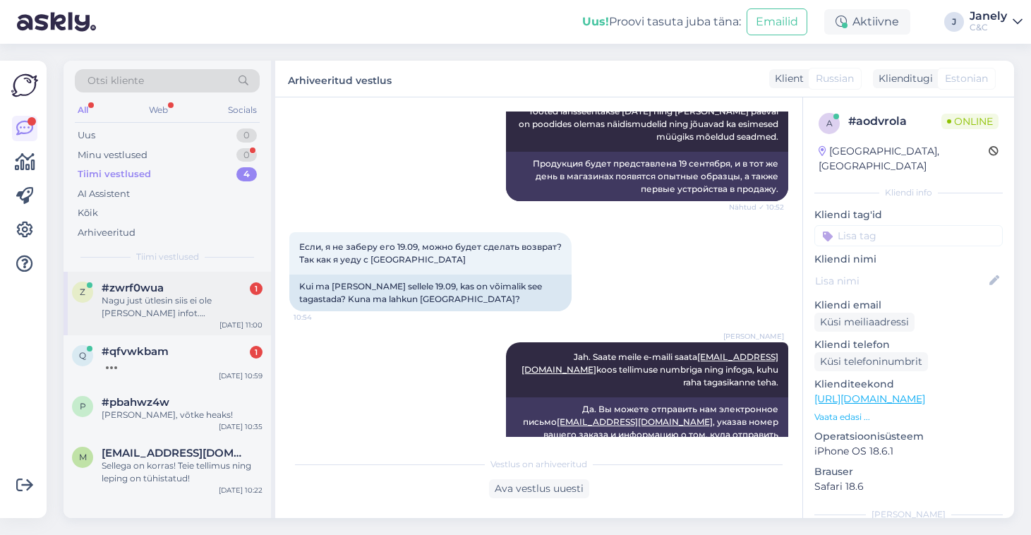
click at [230, 306] on div "Nagu just ütlesin siis ei ole [PERSON_NAME] infot. [PERSON_NAME] kui tellimus o…" at bounding box center [182, 306] width 161 height 25
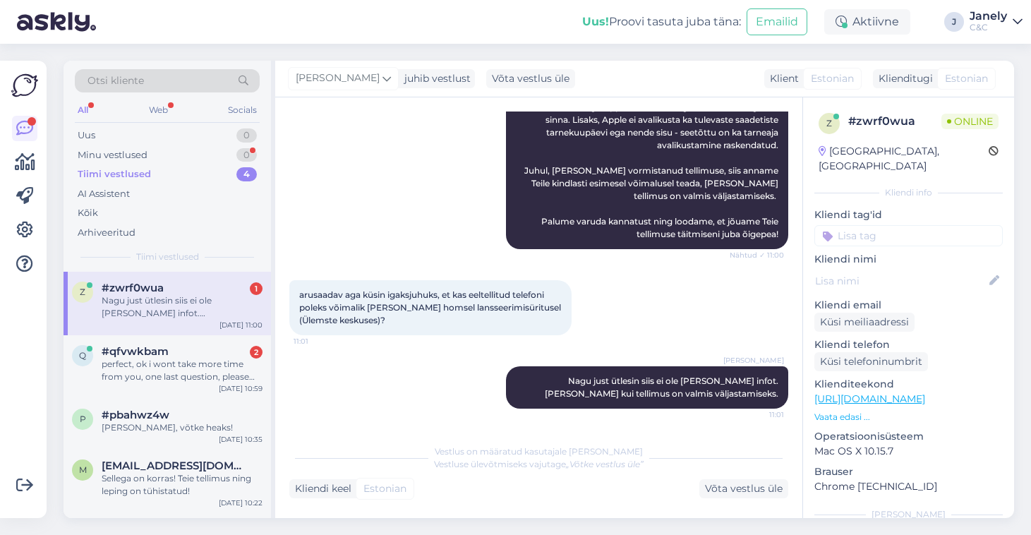
scroll to position [345, 0]
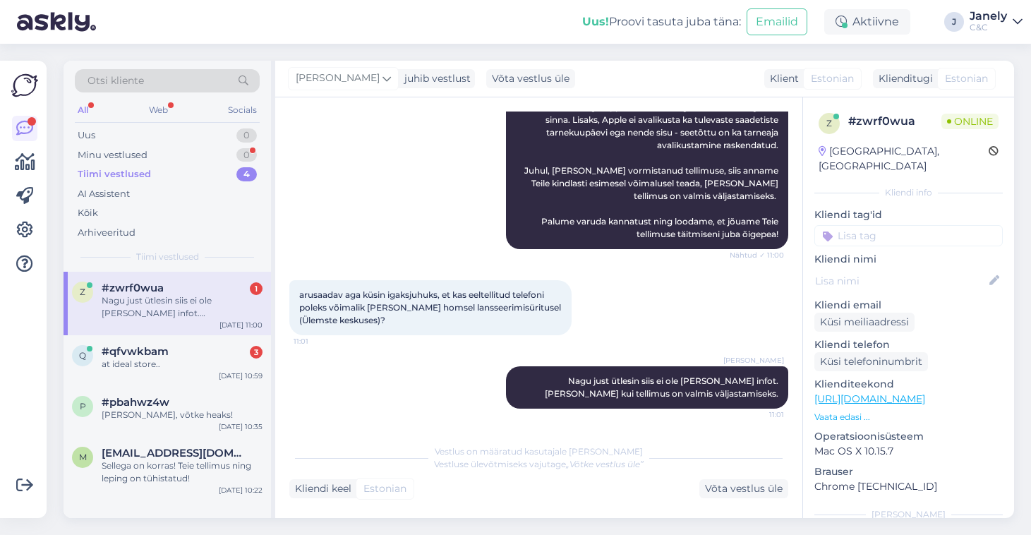
click at [57, 341] on div "Otsi kliente All Web Socials Uus 0 Minu vestlused 0 Tiimi vestlused 4 AI Assist…" at bounding box center [543, 289] width 976 height 491
click at [85, 356] on span "q" at bounding box center [82, 355] width 7 height 11
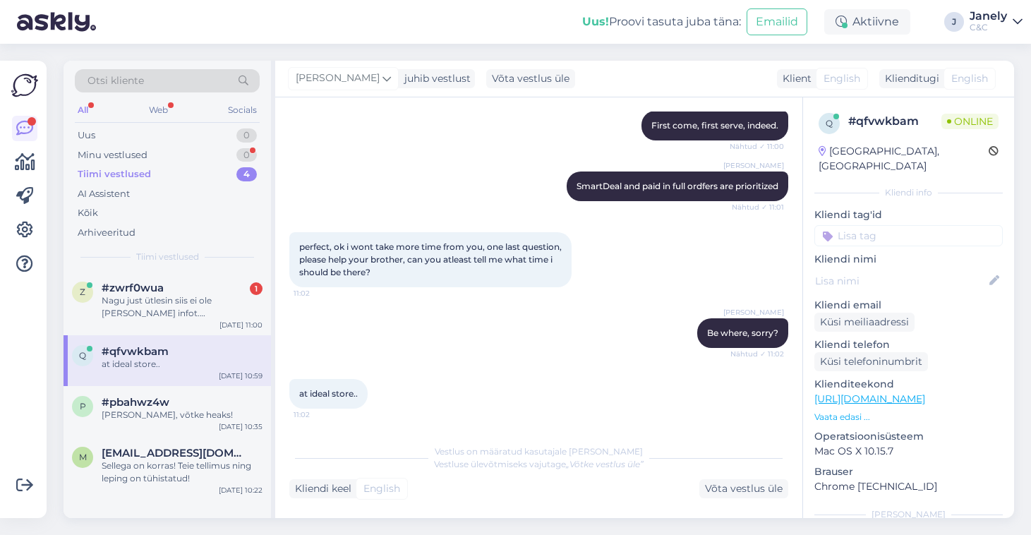
scroll to position [2869, 0]
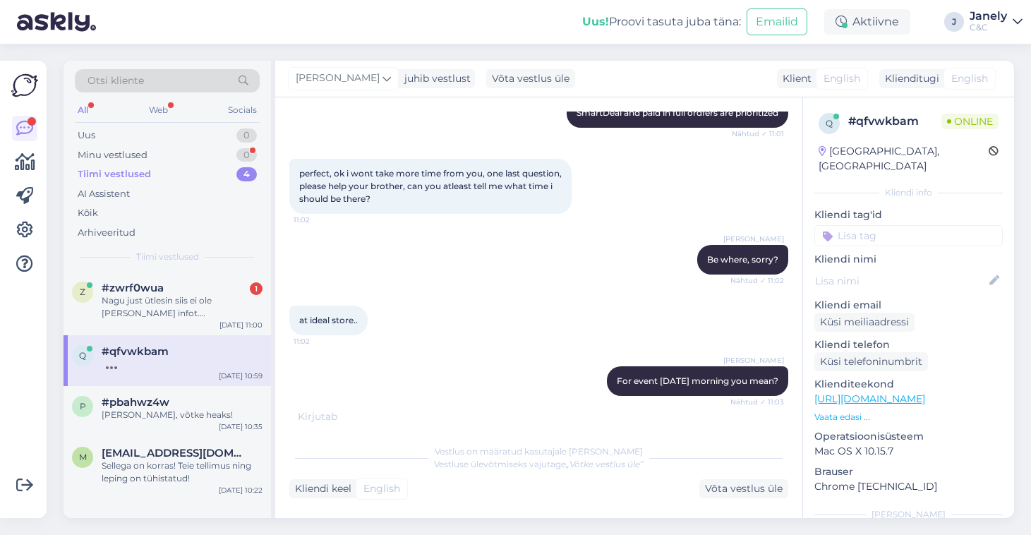
click at [344, 16] on div "Uus! Proovi tasuta [PERSON_NAME]: Emailid Aktiivne J Janely C&C" at bounding box center [515, 22] width 1031 height 44
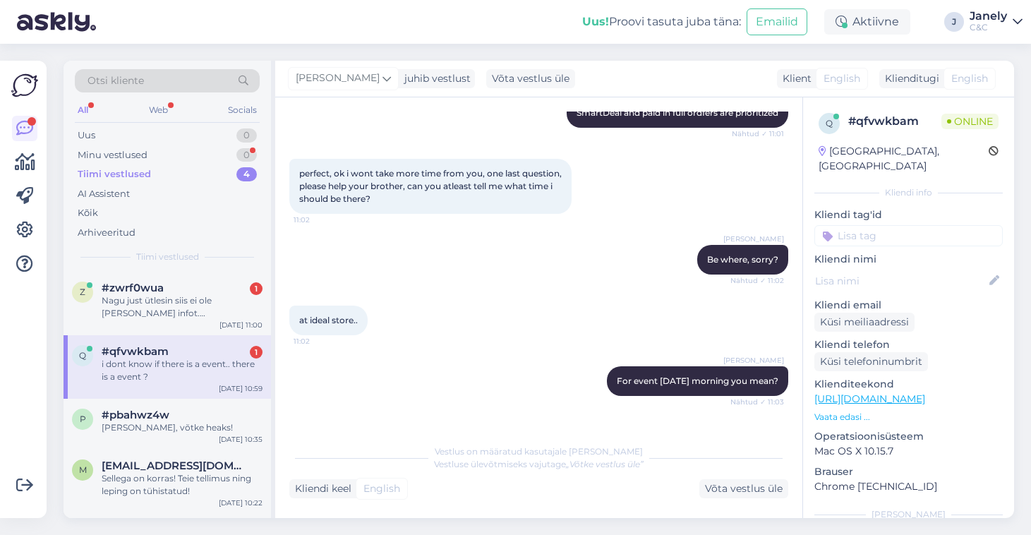
scroll to position [2930, 0]
